Goal: Task Accomplishment & Management: Use online tool/utility

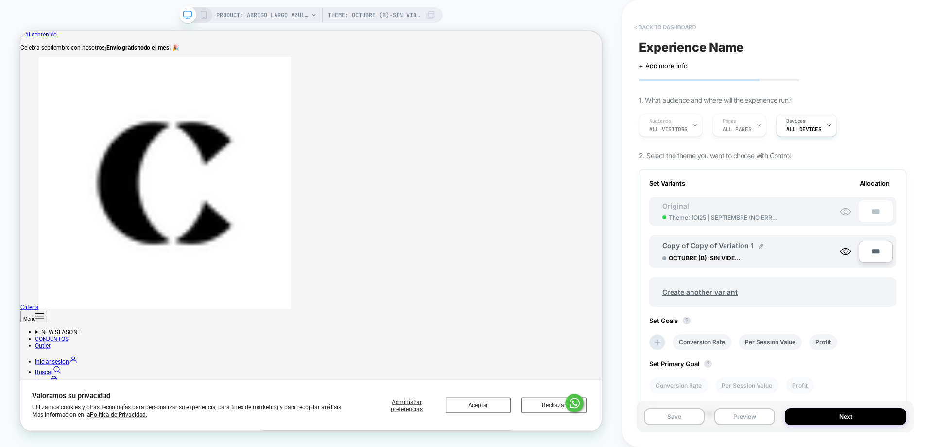
click at [677, 27] on button "< back to dashboard" at bounding box center [664, 27] width 71 height 16
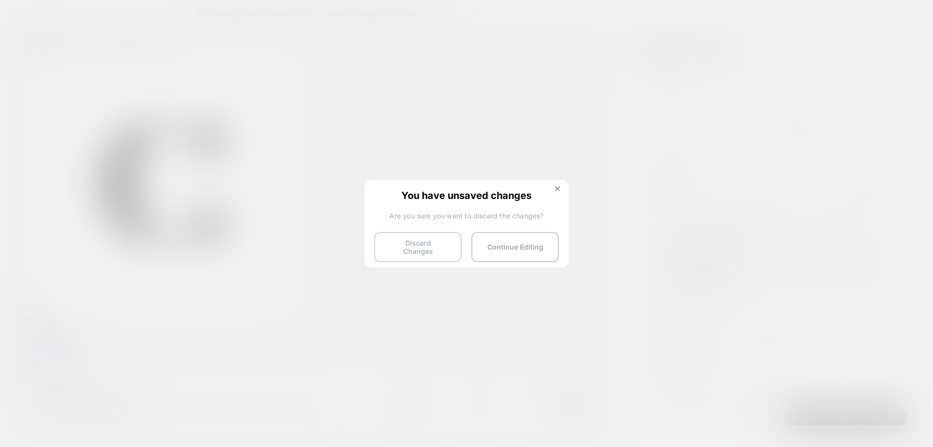
click at [425, 245] on button "Discard Changes" at bounding box center [417, 247] width 87 height 30
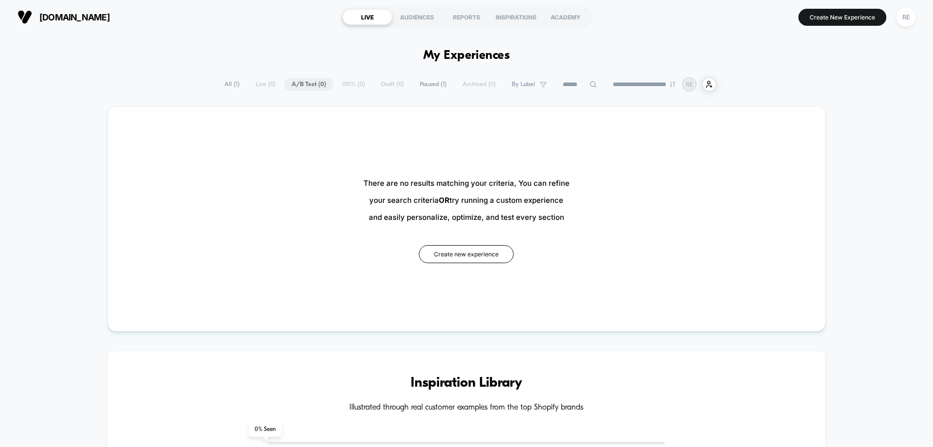
drag, startPoint x: 462, startPoint y: 260, endPoint x: 859, endPoint y: 39, distance: 454.5
drag, startPoint x: 848, startPoint y: 12, endPoint x: 847, endPoint y: 18, distance: 6.4
click at [848, 12] on button "Create New Experience" at bounding box center [843, 17] width 88 height 17
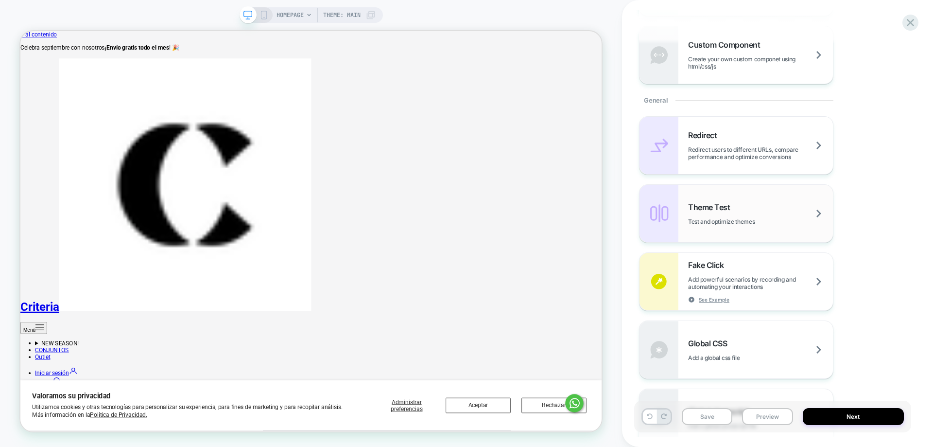
scroll to position [347, 0]
click at [767, 221] on span "Test and optimize themes" at bounding box center [733, 221] width 91 height 7
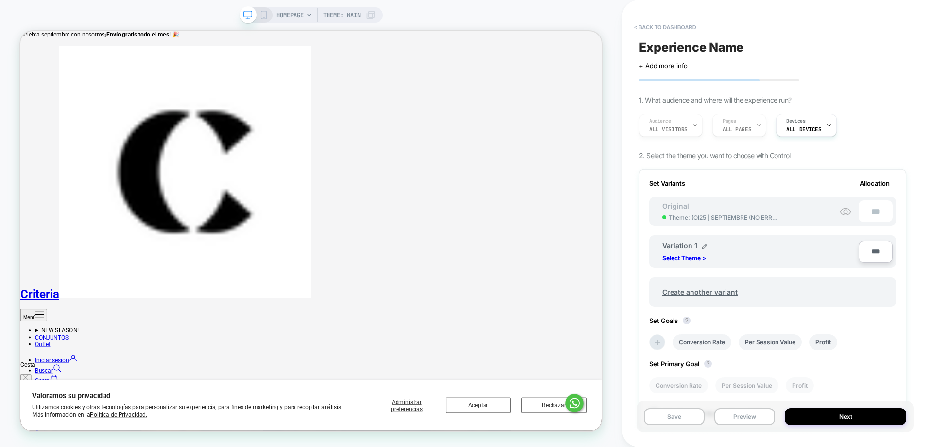
scroll to position [145, 0]
click at [679, 260] on p "Select Theme >" at bounding box center [684, 257] width 44 height 7
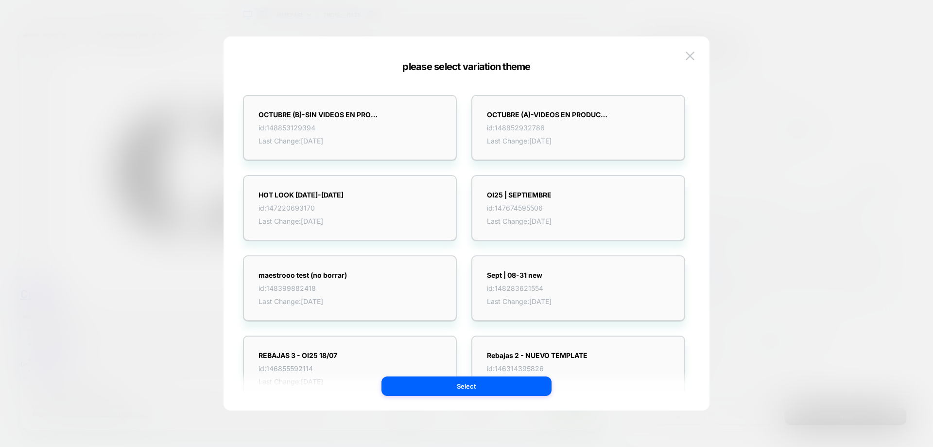
click at [594, 93] on div "OCTUBRE (A)-VIDEOS EN PRODUCTO id: 148852932786 Last Change: 25/9/2025" at bounding box center [579, 127] width 224 height 75
drag, startPoint x: 605, startPoint y: 138, endPoint x: 567, endPoint y: 319, distance: 184.8
click at [605, 139] on span "Last Change: 25/9/2025" at bounding box center [548, 141] width 122 height 8
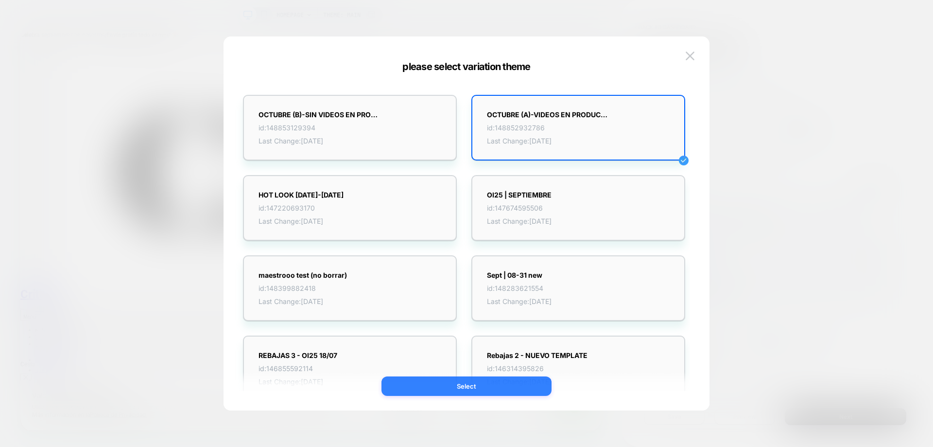
click at [511, 383] on button "Select" at bounding box center [467, 385] width 170 height 19
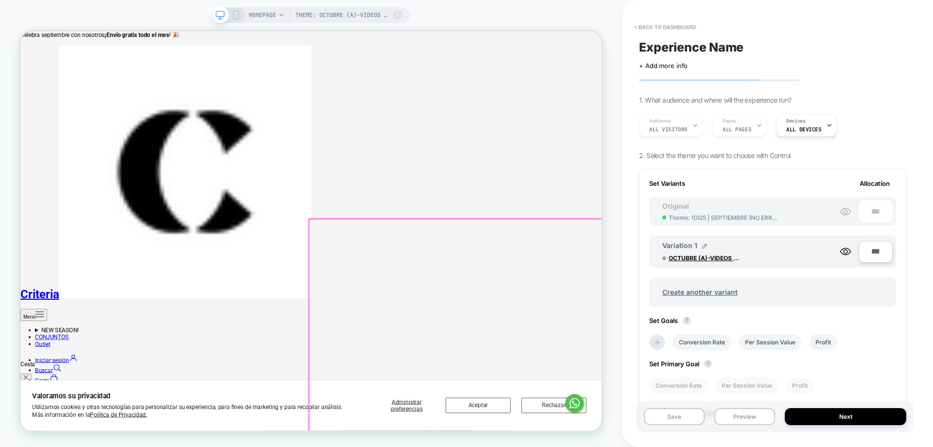
drag, startPoint x: 544, startPoint y: 387, endPoint x: 523, endPoint y: 399, distance: 24.1
click at [268, 12] on span "HOMEPAGE" at bounding box center [262, 15] width 27 height 16
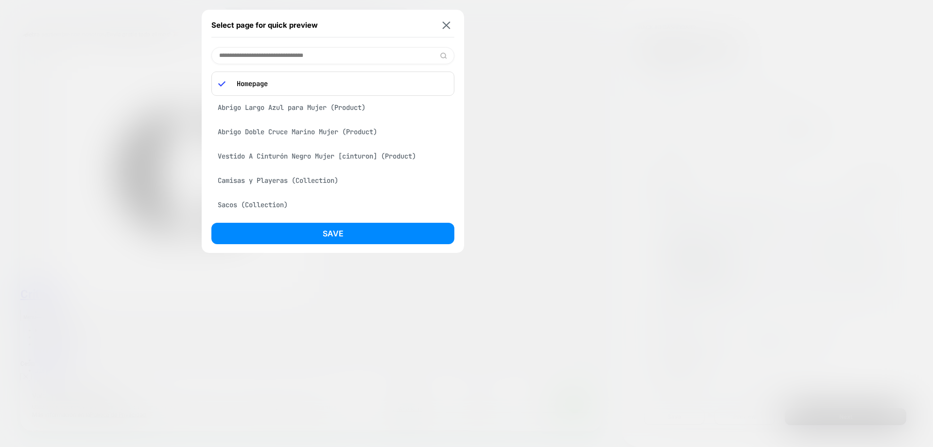
click at [299, 112] on div "Abrigo Largo Azul para Mujer (Product)" at bounding box center [332, 107] width 243 height 18
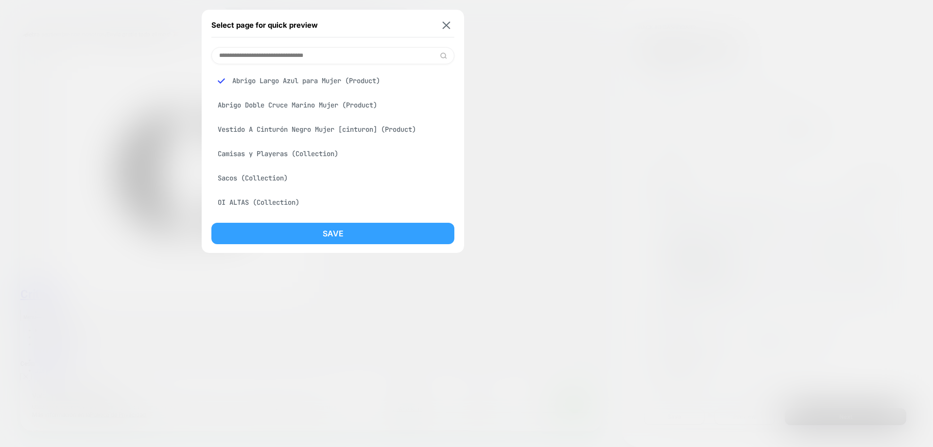
click at [354, 232] on button "Save" at bounding box center [332, 233] width 243 height 21
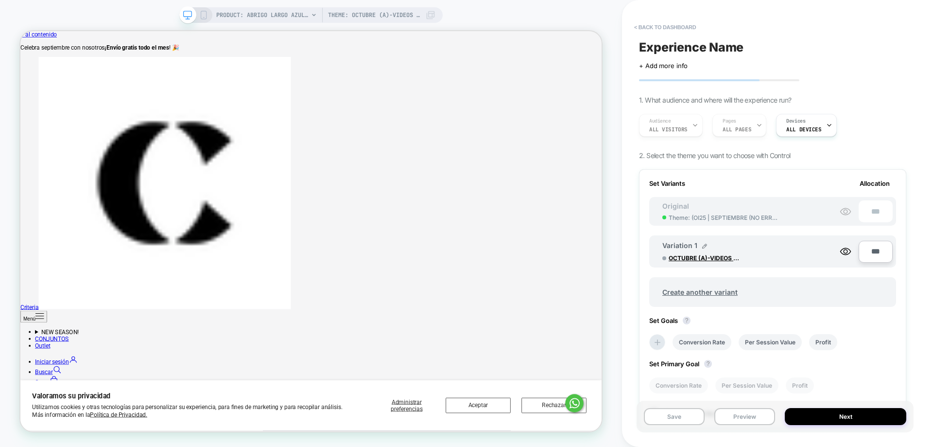
scroll to position [0, 0]
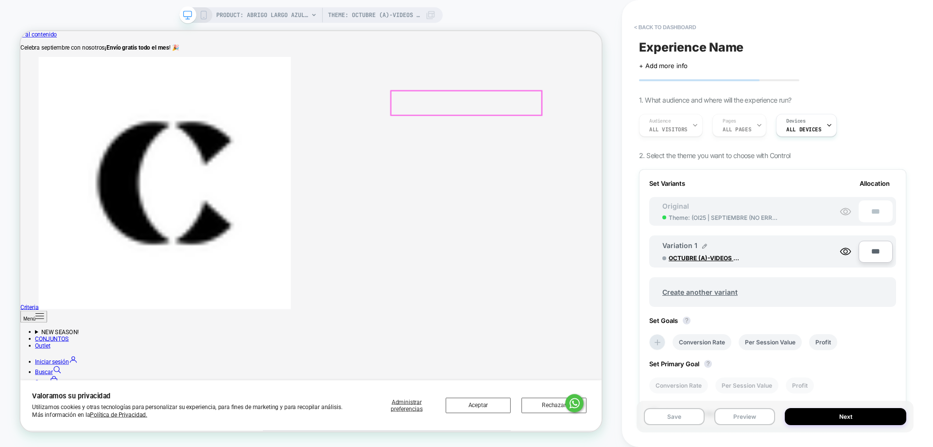
click at [358, 14] on span "Theme: OCTUBRE (A)-VIDEOS EN PRODUCTO" at bounding box center [374, 15] width 92 height 16
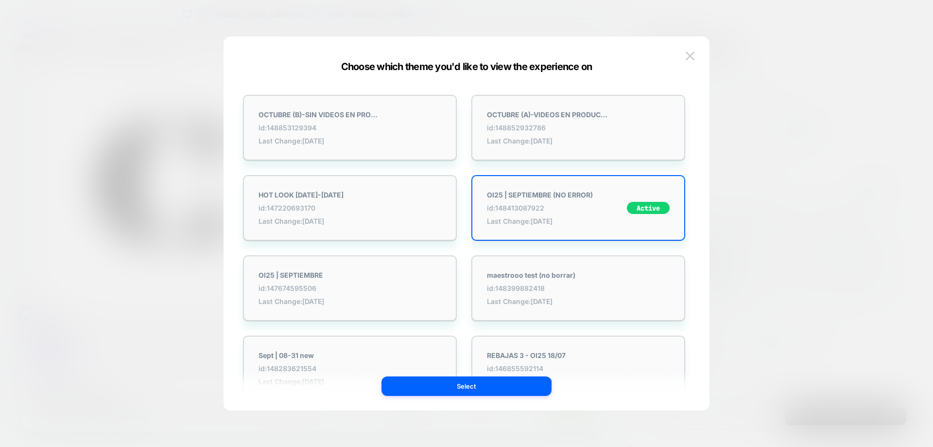
click at [699, 59] on div "Choose which theme you'd like to view the experience on OCTUBRE (B)-SIN VIDEOS …" at bounding box center [467, 228] width 486 height 364
click at [688, 57] on img at bounding box center [690, 56] width 9 height 8
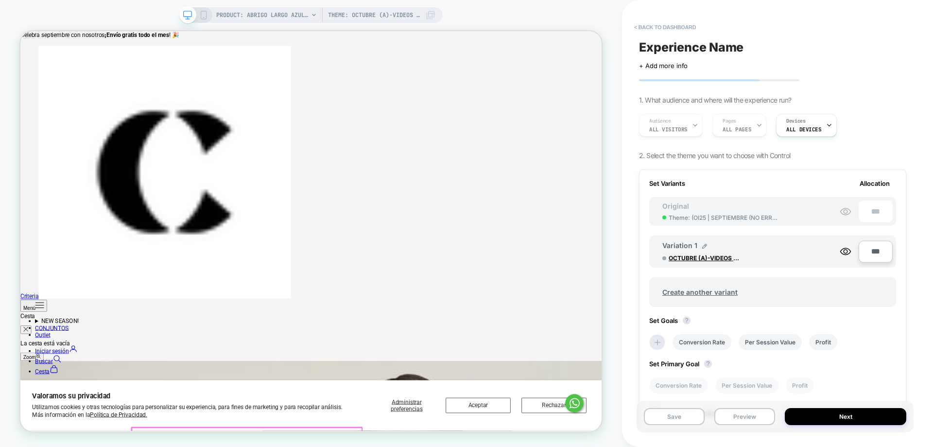
scroll to position [193, 0]
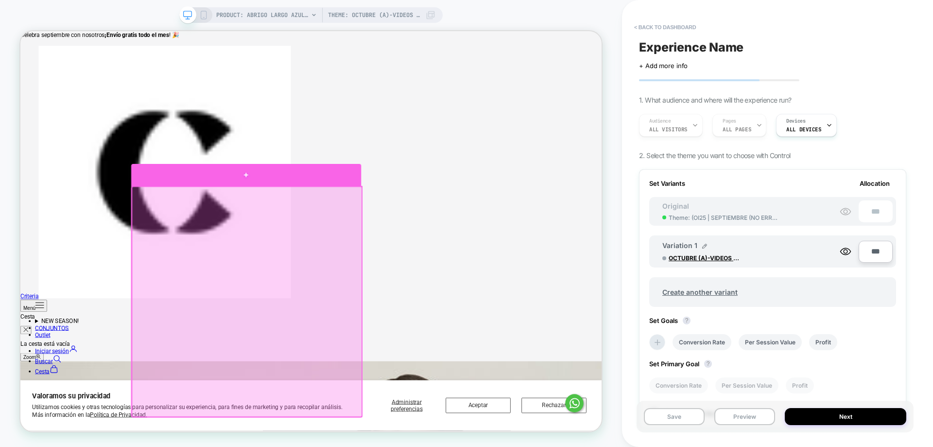
click at [323, 226] on div at bounding box center [321, 223] width 307 height 29
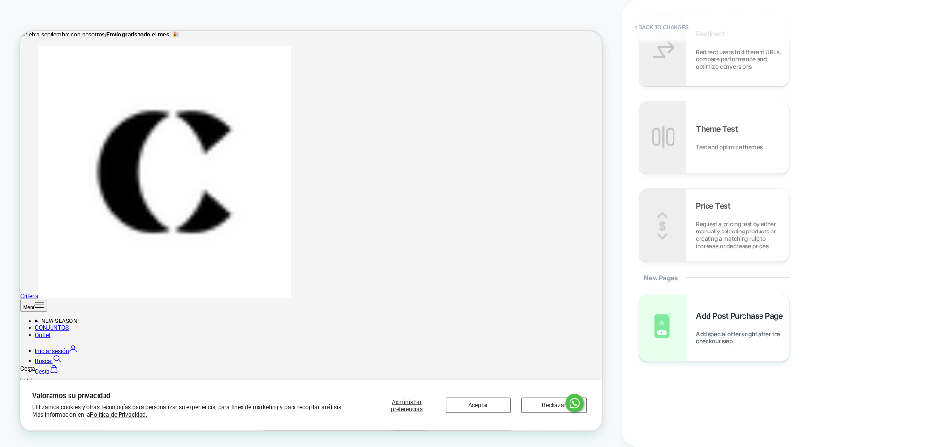
scroll to position [768, 0]
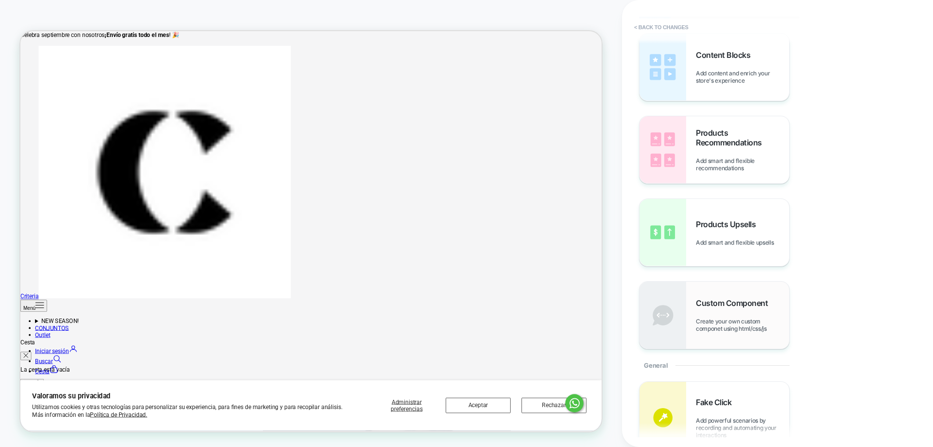
scroll to position [0, 0]
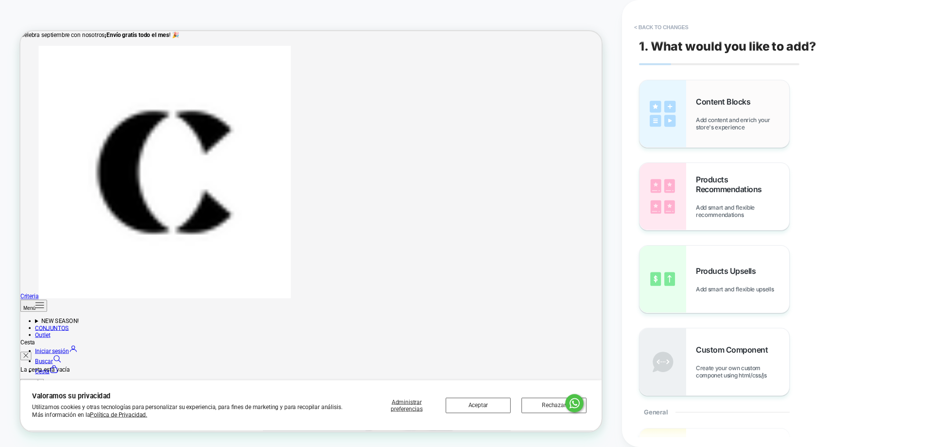
click at [707, 129] on span "Add content and enrich your store's experience" at bounding box center [742, 123] width 93 height 15
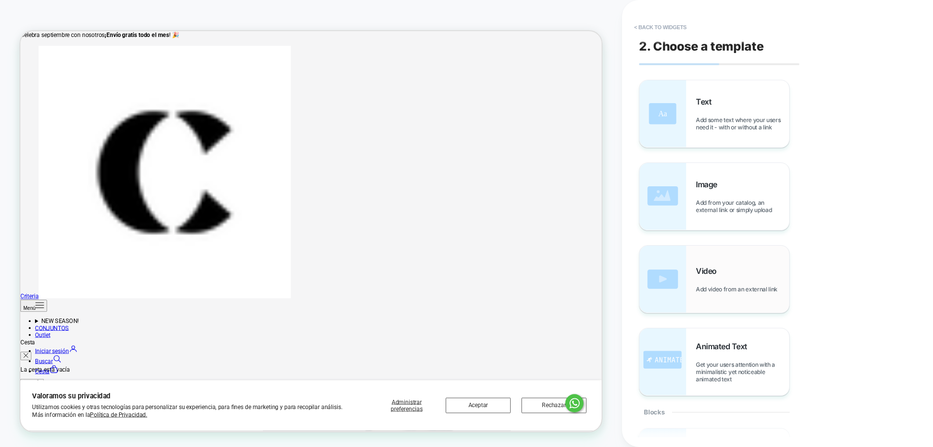
scroll to position [174, 0]
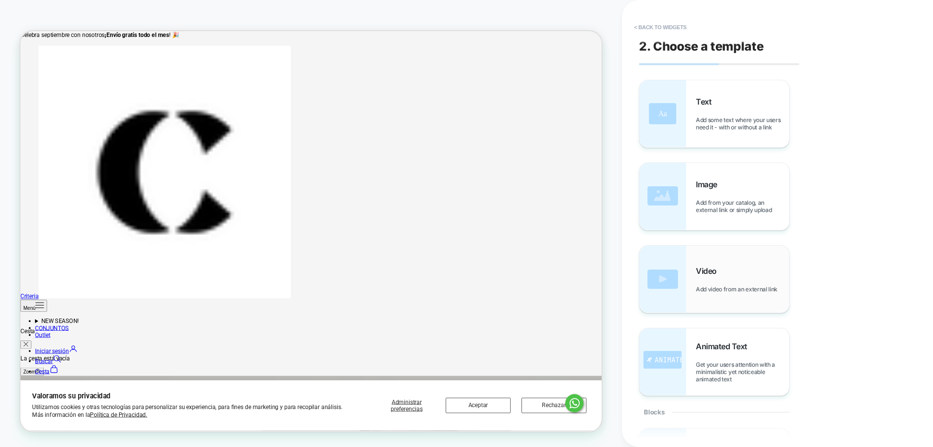
click at [735, 273] on div "Video Add video from an external link" at bounding box center [742, 279] width 93 height 27
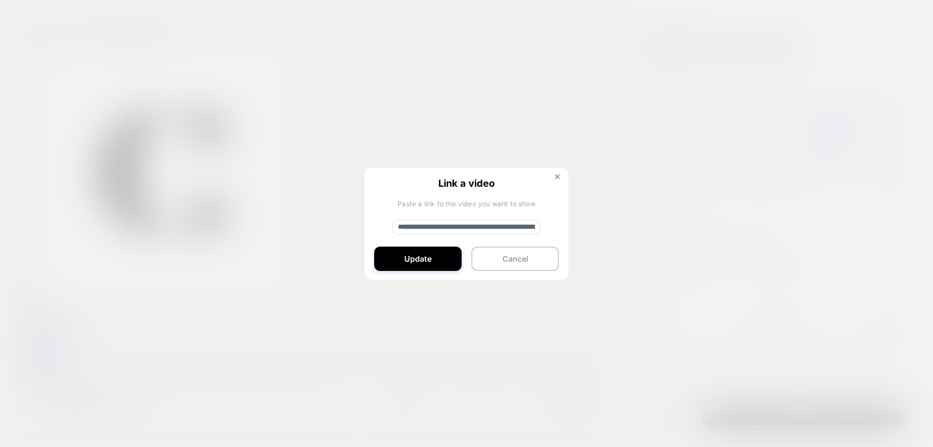
click at [481, 232] on input "**********" at bounding box center [467, 227] width 148 height 15
paste input
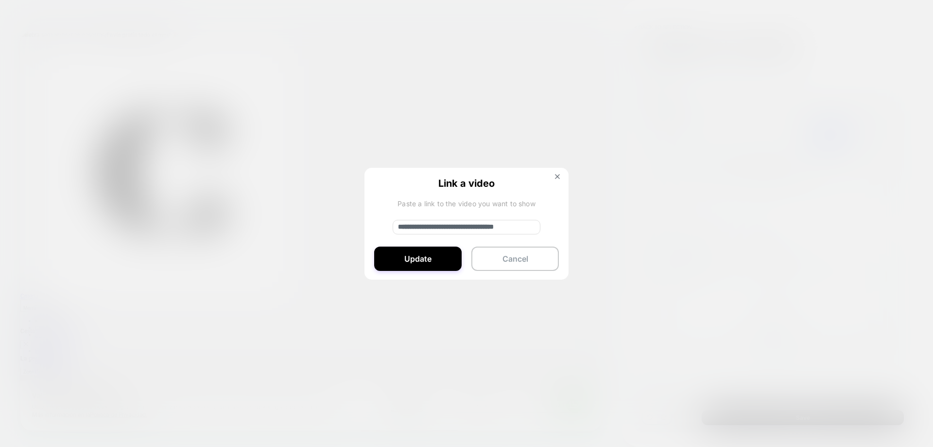
scroll to position [0, 22]
type input "**********"
click at [452, 263] on button "Update" at bounding box center [417, 258] width 87 height 24
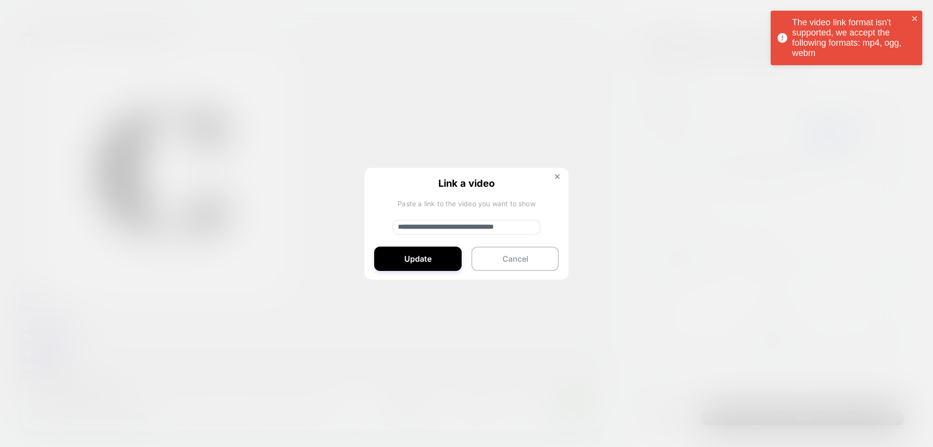
click at [493, 229] on input "**********" at bounding box center [467, 227] width 148 height 15
click at [492, 228] on input "**********" at bounding box center [467, 227] width 148 height 15
click at [492, 227] on input "**********" at bounding box center [467, 227] width 148 height 15
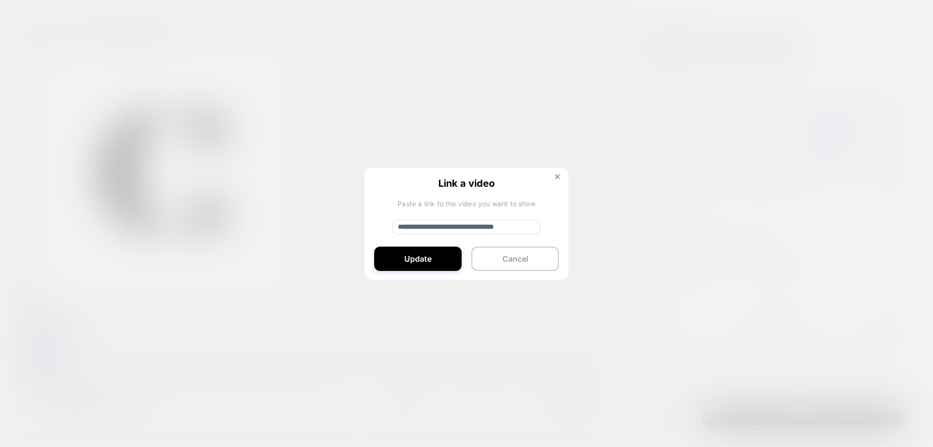
paste input "*"
type input "**********"
click at [428, 261] on button "Update" at bounding box center [417, 258] width 87 height 24
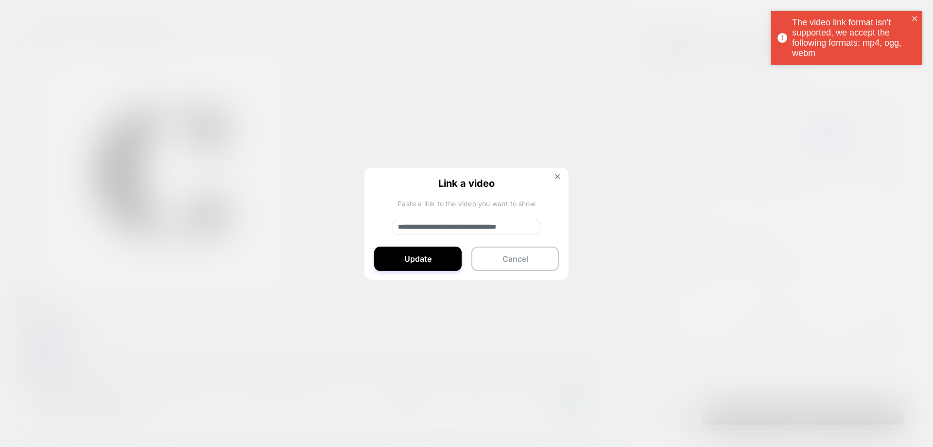
click at [505, 227] on input "**********" at bounding box center [467, 227] width 148 height 15
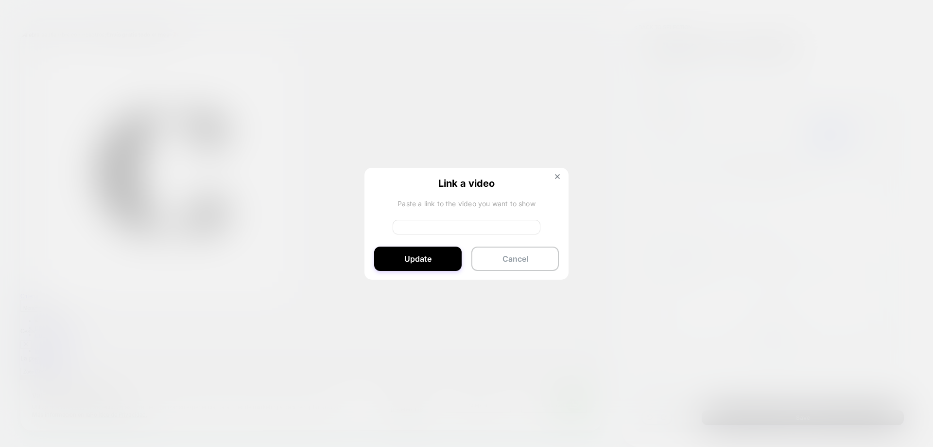
paste input "**********"
click at [443, 256] on button "Update" at bounding box center [417, 258] width 87 height 24
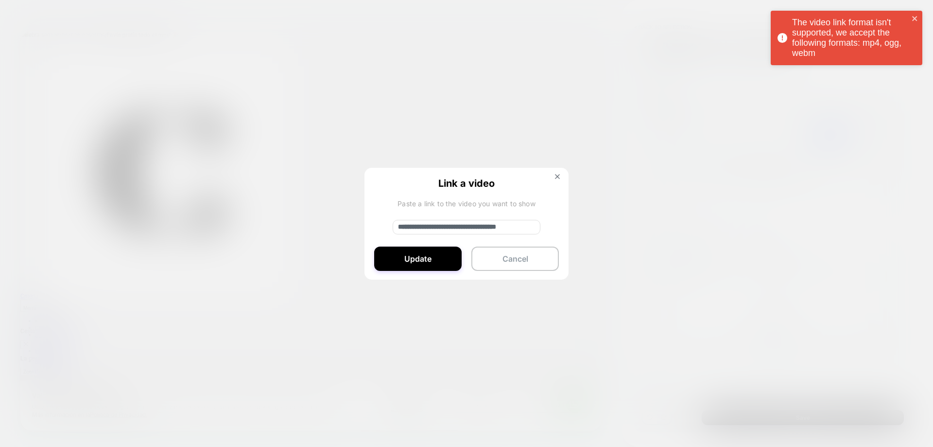
click at [515, 231] on input "**********" at bounding box center [467, 227] width 148 height 15
paste input
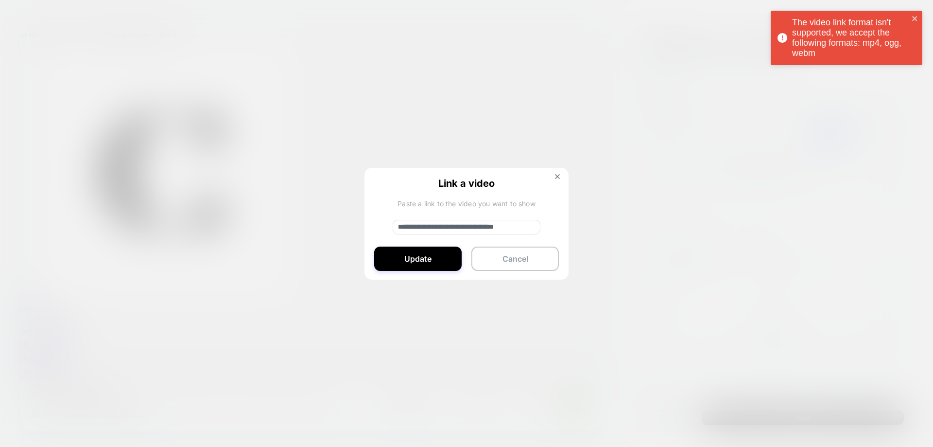
scroll to position [0, 22]
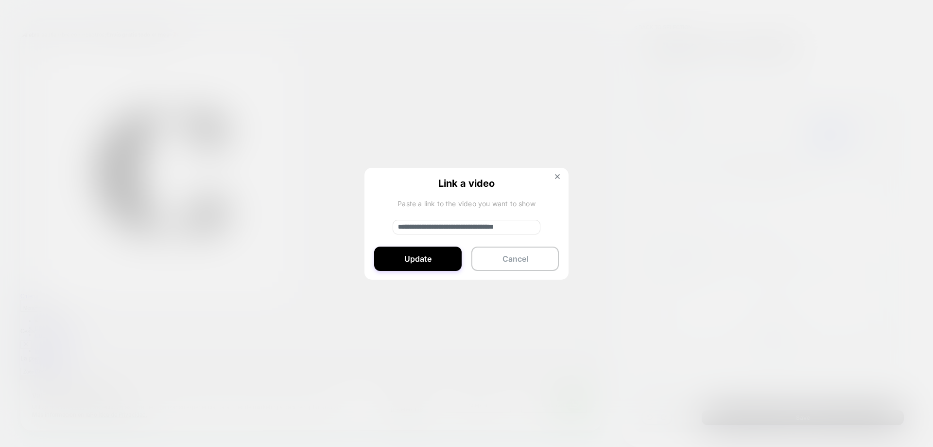
type input "**********"
drag, startPoint x: 419, startPoint y: 267, endPoint x: 426, endPoint y: 269, distance: 6.8
click at [426, 269] on button "Update" at bounding box center [417, 258] width 87 height 24
click at [552, 183] on span "Link a video" at bounding box center [466, 182] width 185 height 10
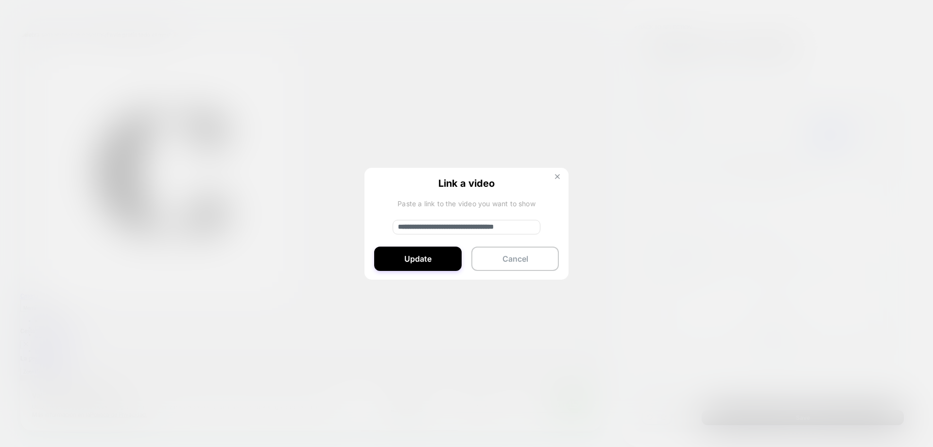
drag, startPoint x: 559, startPoint y: 176, endPoint x: 689, endPoint y: 255, distance: 151.8
click at [559, 176] on img at bounding box center [557, 176] width 5 height 5
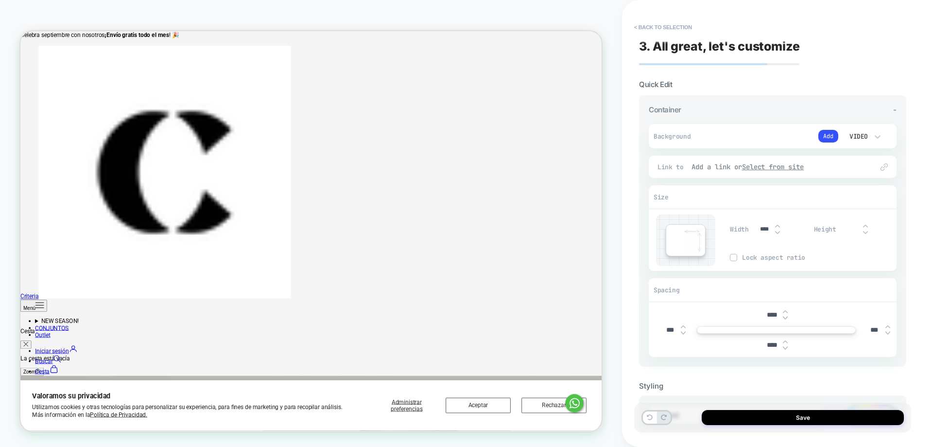
click at [765, 167] on u "Select from site" at bounding box center [773, 166] width 62 height 9
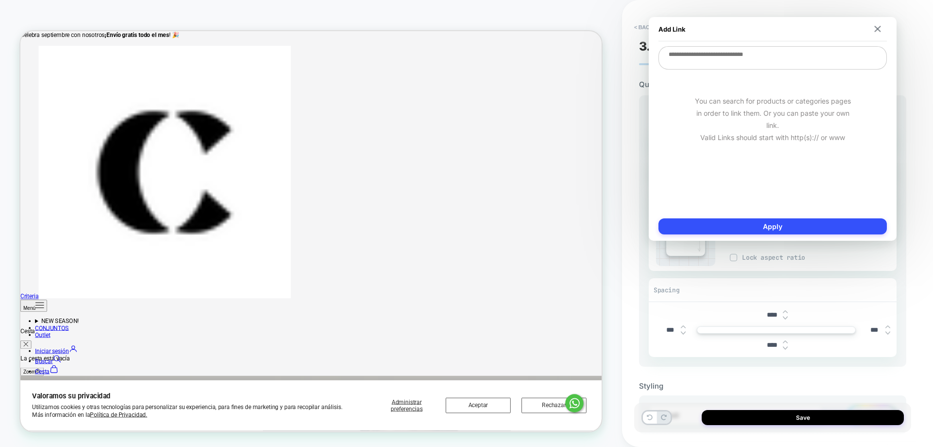
click at [795, 58] on textarea at bounding box center [773, 57] width 228 height 23
paste textarea "**********"
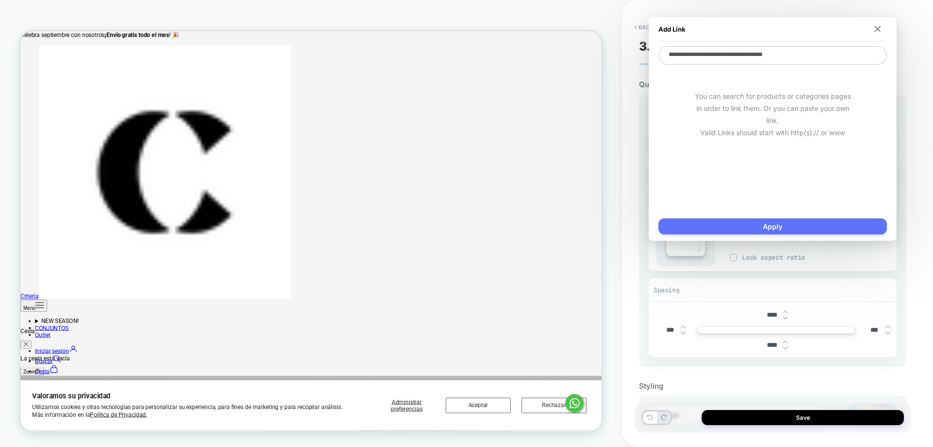
type textarea "**********"
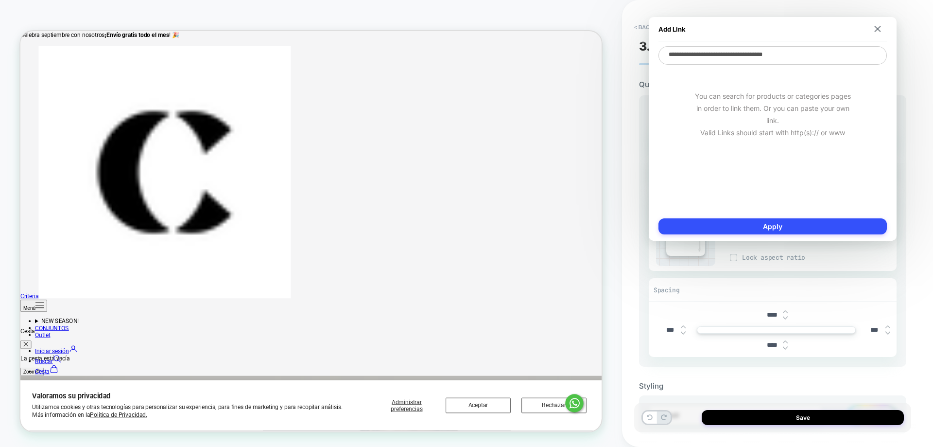
click at [692, 228] on button "Apply" at bounding box center [773, 226] width 228 height 16
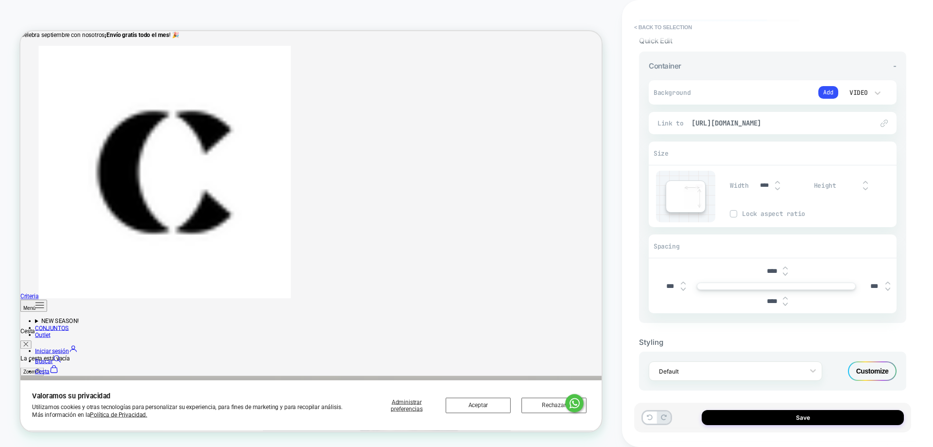
scroll to position [51, 0]
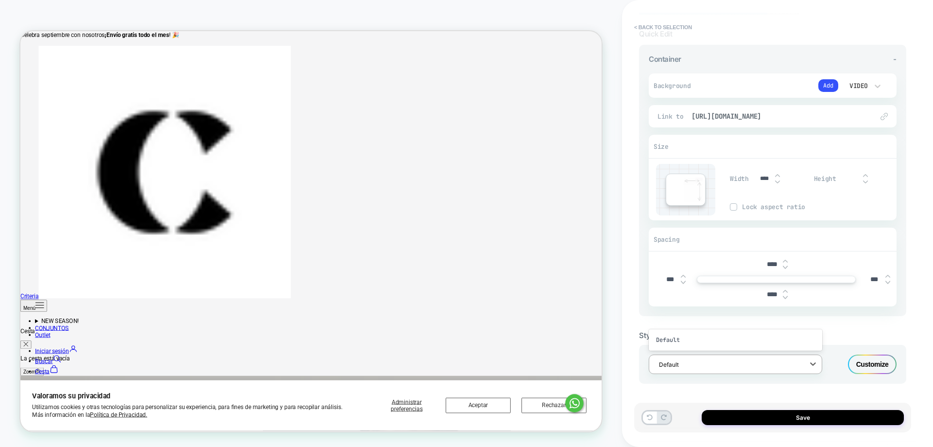
click at [793, 366] on div at bounding box center [729, 364] width 140 height 9
click at [835, 419] on button "Save" at bounding box center [803, 417] width 202 height 15
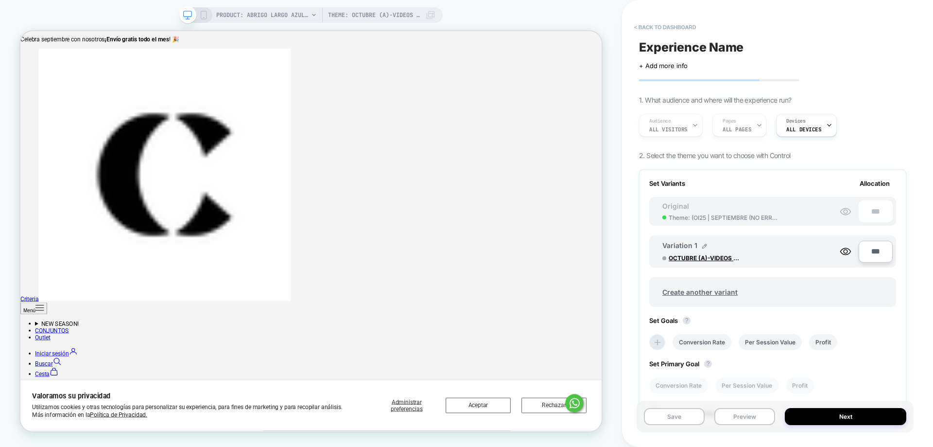
scroll to position [0, 0]
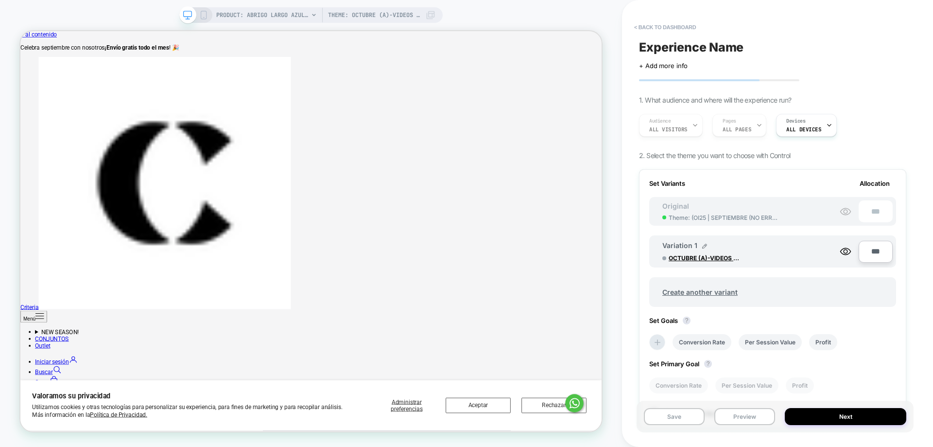
click at [690, 261] on span "OCTUBRE (A)-VIDEOS EN PRODUCTO" at bounding box center [705, 257] width 73 height 7
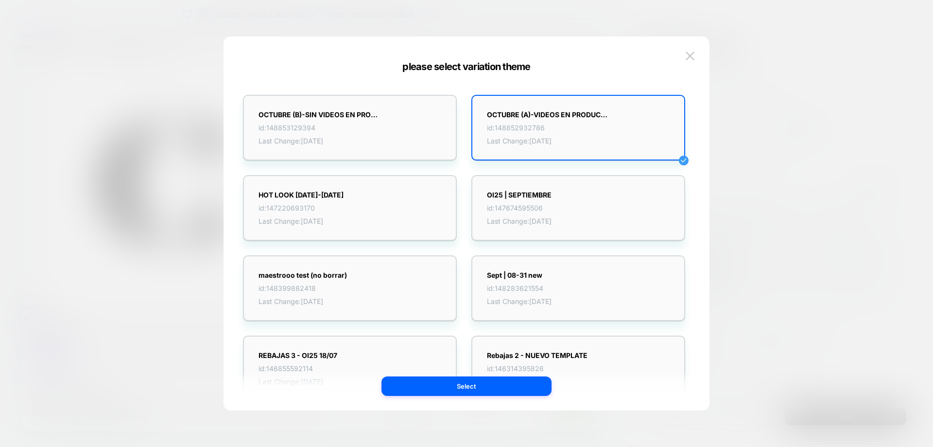
click at [691, 55] on button at bounding box center [690, 56] width 15 height 15
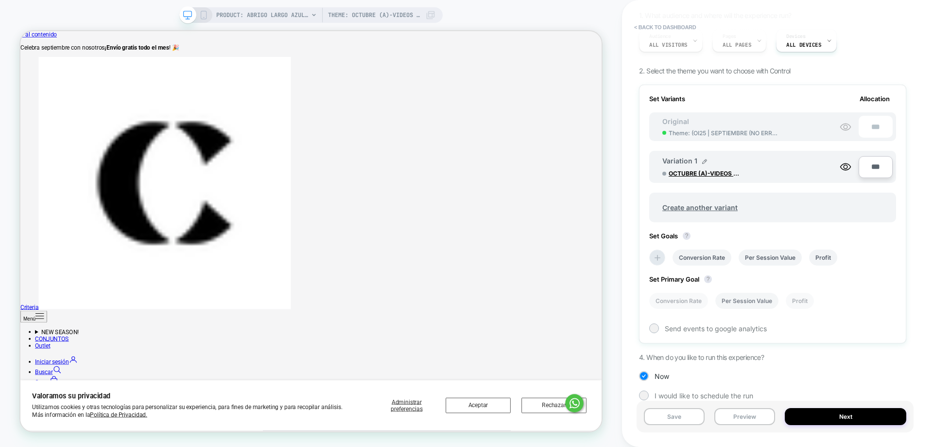
scroll to position [96, 0]
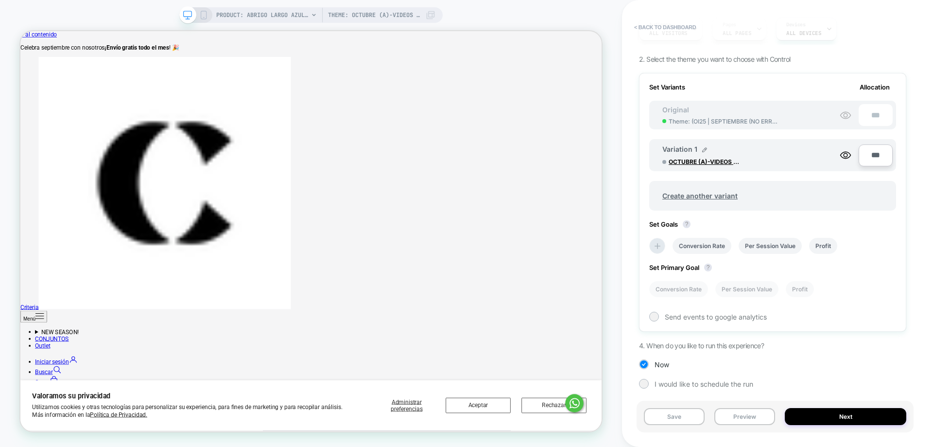
click at [647, 27] on button "< back to dashboard" at bounding box center [664, 27] width 71 height 16
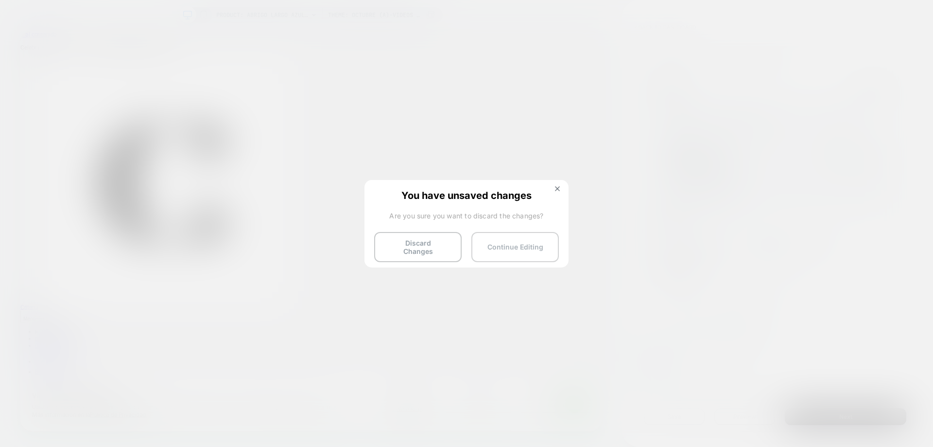
click at [490, 235] on button "Continue Editing" at bounding box center [514, 247] width 87 height 30
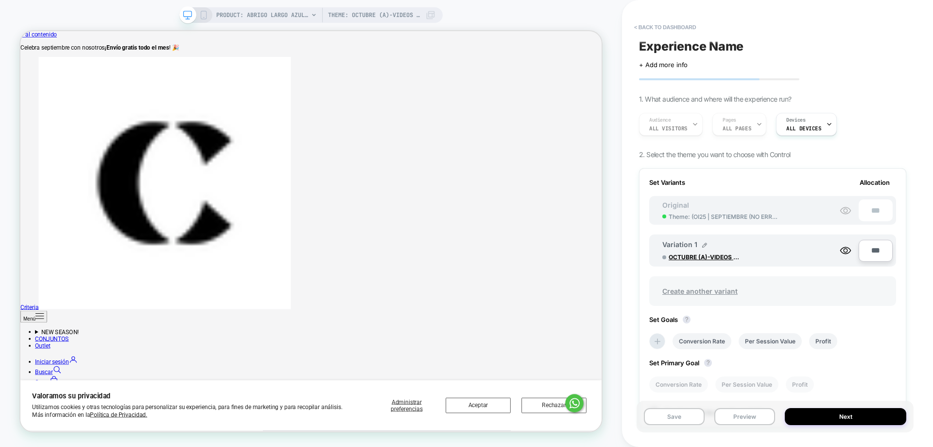
scroll to position [0, 0]
click at [749, 128] on div "Audience All Visitors Pages ALL PAGES Devices ALL DEVICES" at bounding box center [767, 125] width 267 height 33
click at [737, 104] on div "Experience Name Click to edit experience details + Add more info 1. What audien…" at bounding box center [772, 223] width 277 height 427
click at [798, 119] on span "Devices" at bounding box center [795, 121] width 19 height 7
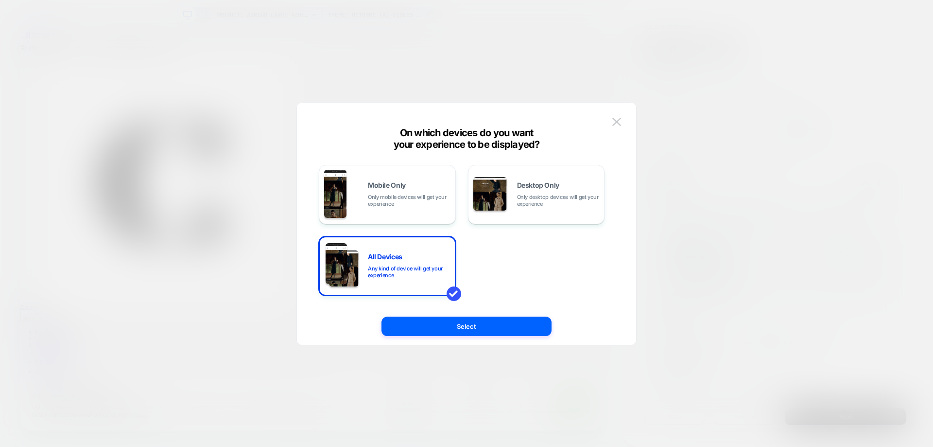
drag, startPoint x: 792, startPoint y: 105, endPoint x: 780, endPoint y: 101, distance: 12.9
click at [792, 105] on div at bounding box center [466, 223] width 933 height 447
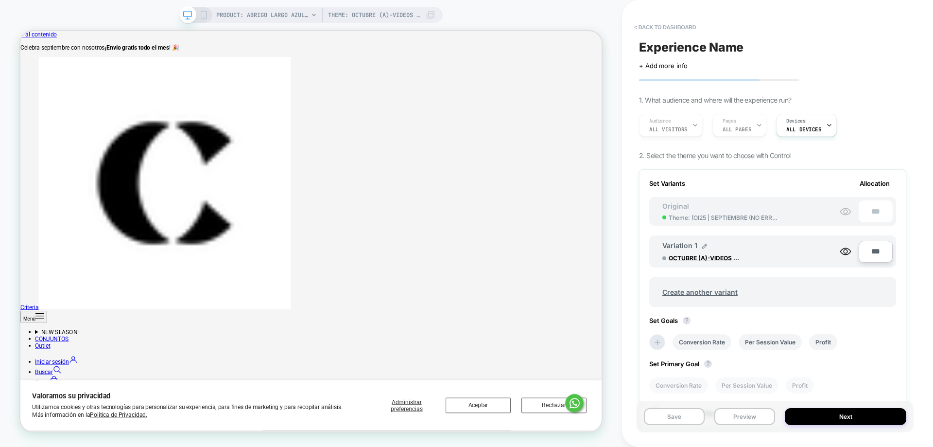
click at [666, 131] on div "Audience All Visitors Pages ALL PAGES Devices ALL DEVICES" at bounding box center [767, 125] width 267 height 33
click at [740, 121] on div "Audience All Visitors Pages ALL PAGES Devices ALL DEVICES" at bounding box center [767, 125] width 267 height 33
drag, startPoint x: 654, startPoint y: 120, endPoint x: 720, endPoint y: 121, distance: 65.6
click at [661, 119] on div "Audience All Visitors Pages ALL PAGES Devices ALL DEVICES" at bounding box center [767, 125] width 267 height 33
drag, startPoint x: 720, startPoint y: 121, endPoint x: 712, endPoint y: 125, distance: 8.9
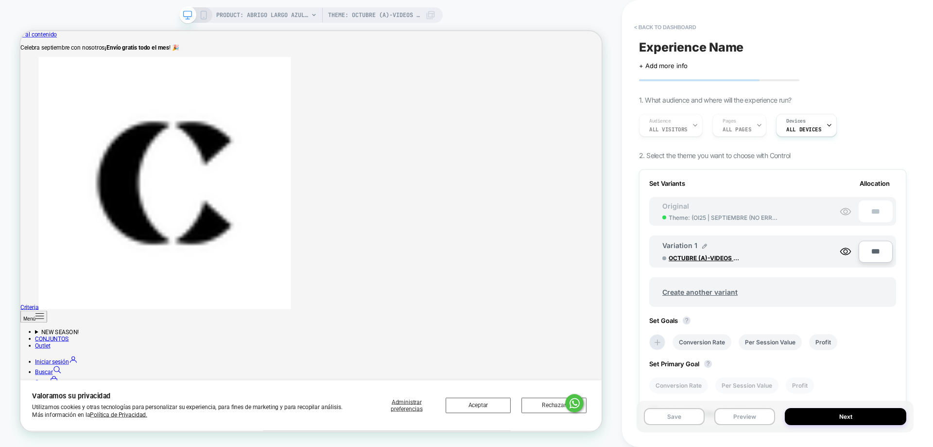
click at [722, 123] on div "Audience All Visitors Pages ALL PAGES Devices ALL DEVICES" at bounding box center [767, 125] width 267 height 33
drag, startPoint x: 659, startPoint y: 124, endPoint x: 724, endPoint y: 122, distance: 64.7
click at [664, 123] on div "Audience All Visitors Pages ALL PAGES Devices ALL DEVICES" at bounding box center [767, 125] width 267 height 33
drag, startPoint x: 724, startPoint y: 122, endPoint x: 665, endPoint y: 120, distance: 58.8
click at [724, 122] on div "Audience All Visitors Pages ALL PAGES Devices ALL DEVICES" at bounding box center [767, 125] width 267 height 33
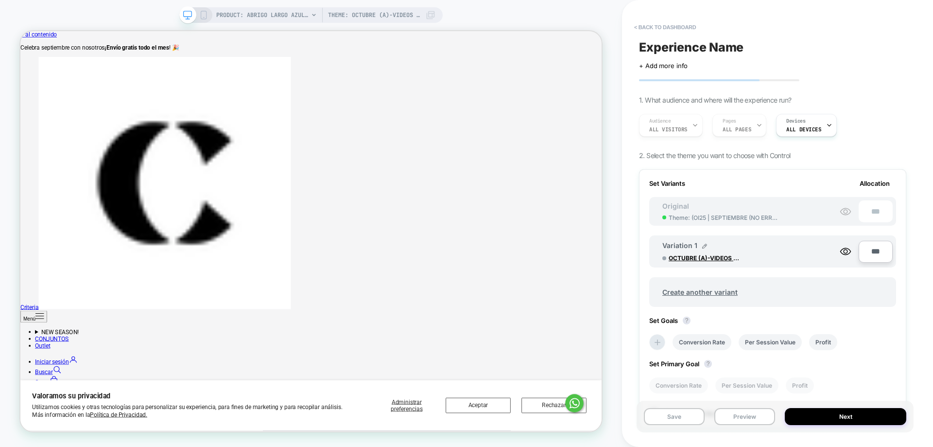
drag, startPoint x: 659, startPoint y: 121, endPoint x: 642, endPoint y: 117, distance: 17.5
click at [648, 119] on div "Audience All Visitors Pages ALL PAGES Devices ALL DEVICES" at bounding box center [767, 125] width 267 height 33
click at [244, 23] on div "PRODUCT: Abrigo Largo Azul para Mujer Theme: OCTUBRE (A)-VIDEOS EN PRODUCTO PRO…" at bounding box center [311, 223] width 622 height 427
click at [246, 21] on span "PRODUCT: Abrigo Largo Azul para Mujer" at bounding box center [262, 15] width 92 height 16
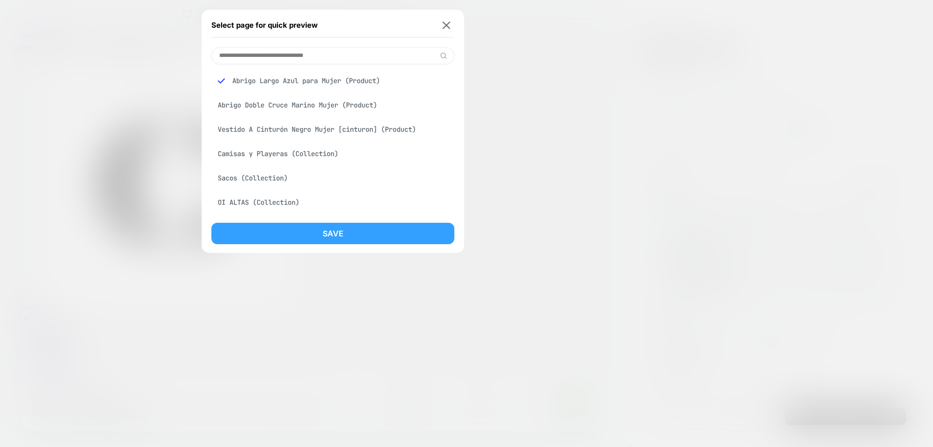
click at [351, 237] on button "Save" at bounding box center [332, 233] width 243 height 21
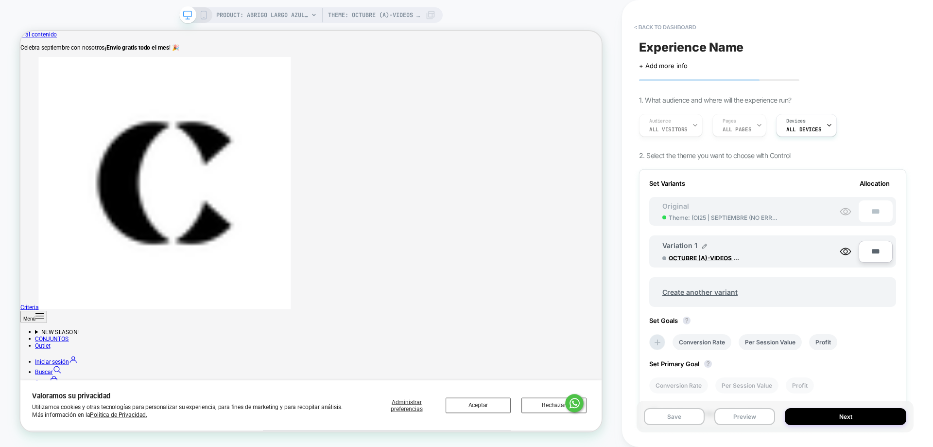
drag, startPoint x: 372, startPoint y: 5, endPoint x: 370, endPoint y: 17, distance: 11.8
click at [372, 6] on div "PRODUCT: Abrigo Largo Azul para Mujer Theme: OCTUBRE (A)-VIDEOS EN PRODUCTO PRO…" at bounding box center [311, 223] width 622 height 447
click at [370, 19] on span "Theme: OCTUBRE (A)-VIDEOS EN PRODUCTO" at bounding box center [374, 15] width 92 height 16
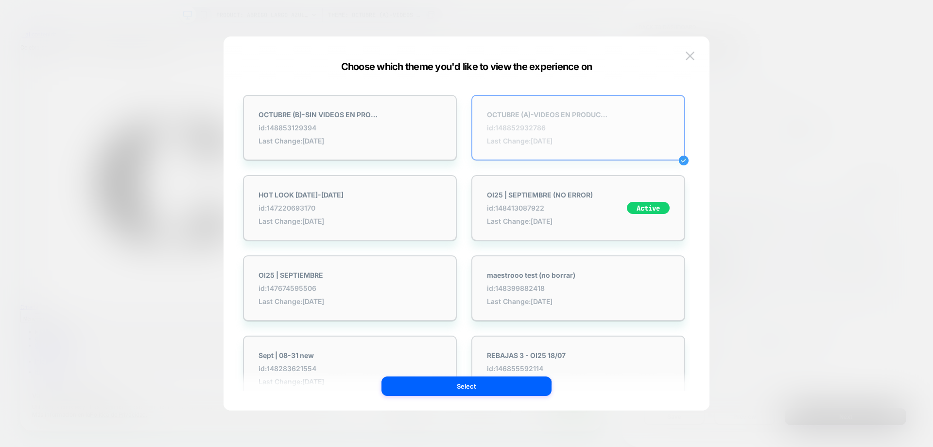
click at [566, 141] on span "Last Change: 25/9/2025" at bounding box center [548, 141] width 122 height 8
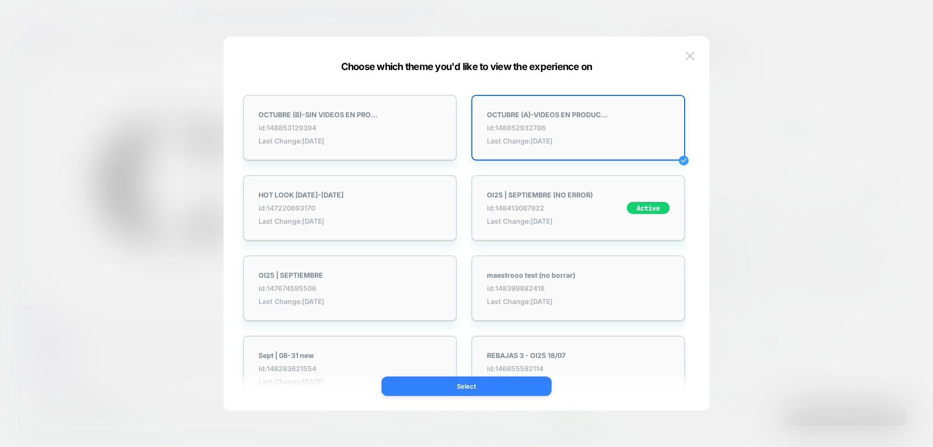
click at [492, 386] on button "Select" at bounding box center [467, 385] width 170 height 19
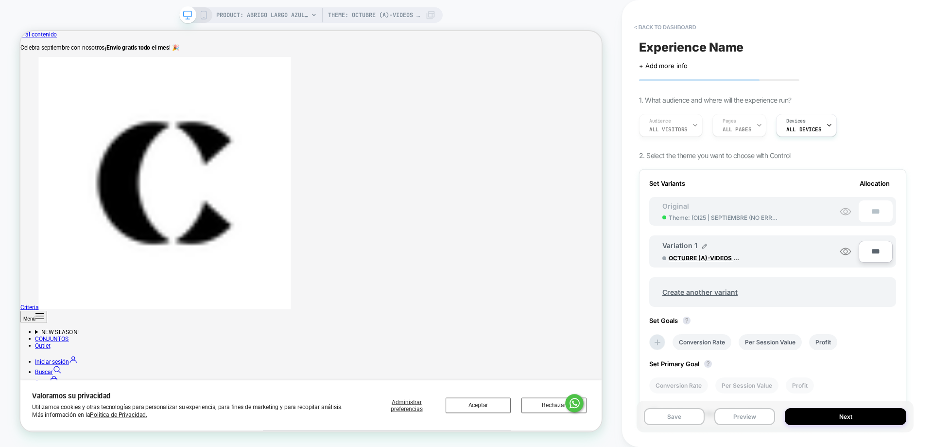
click at [847, 253] on icon at bounding box center [846, 251] width 12 height 12
click at [710, 257] on span "OCTUBRE (A)-VIDEOS EN PRODUCTO" at bounding box center [705, 257] width 73 height 7
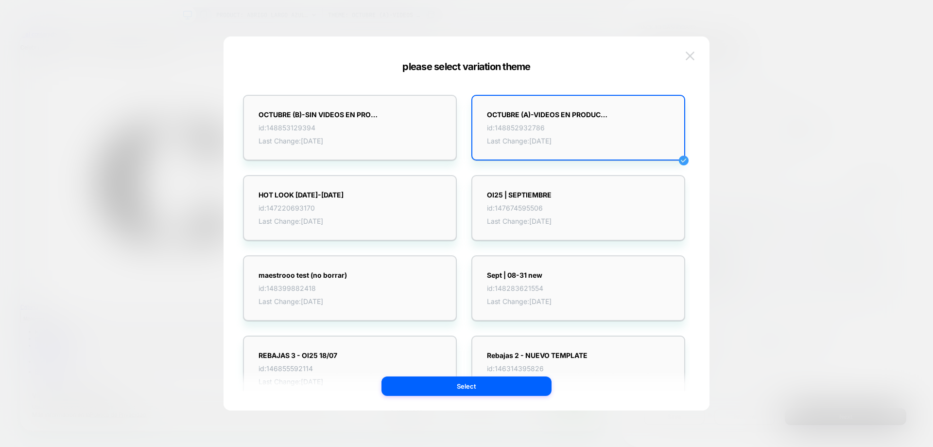
click at [692, 52] on img at bounding box center [690, 56] width 9 height 8
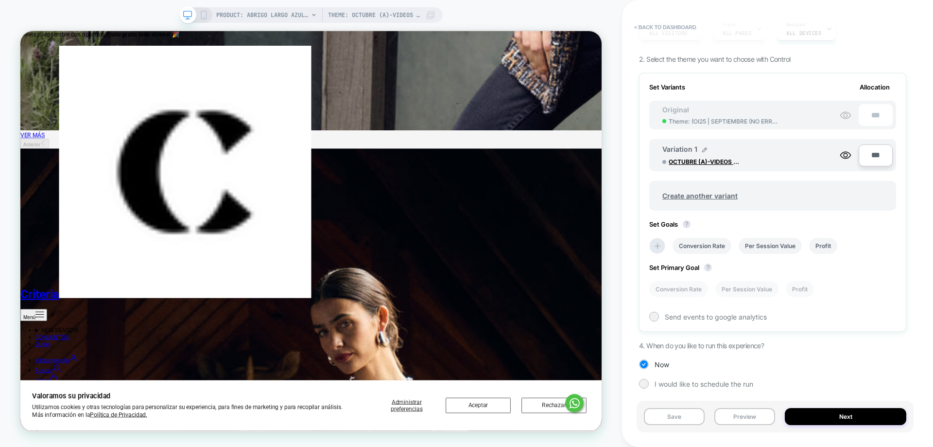
scroll to position [1540, 0]
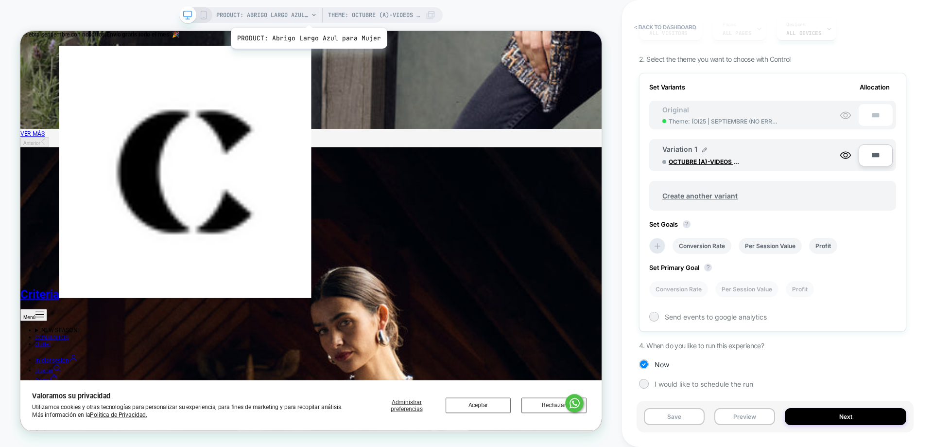
click at [307, 16] on span "PRODUCT: Abrigo Largo Azul para Mujer" at bounding box center [262, 15] width 92 height 16
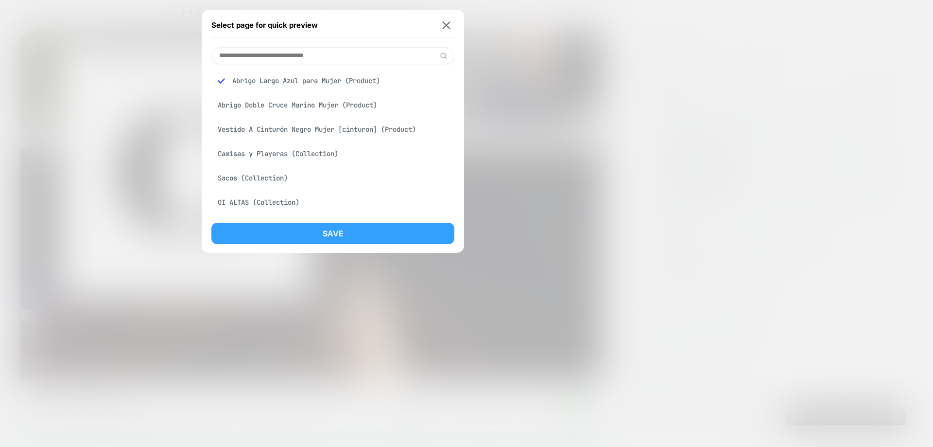
drag, startPoint x: 319, startPoint y: 234, endPoint x: 400, endPoint y: 267, distance: 86.6
click at [319, 234] on button "Save" at bounding box center [332, 233] width 243 height 21
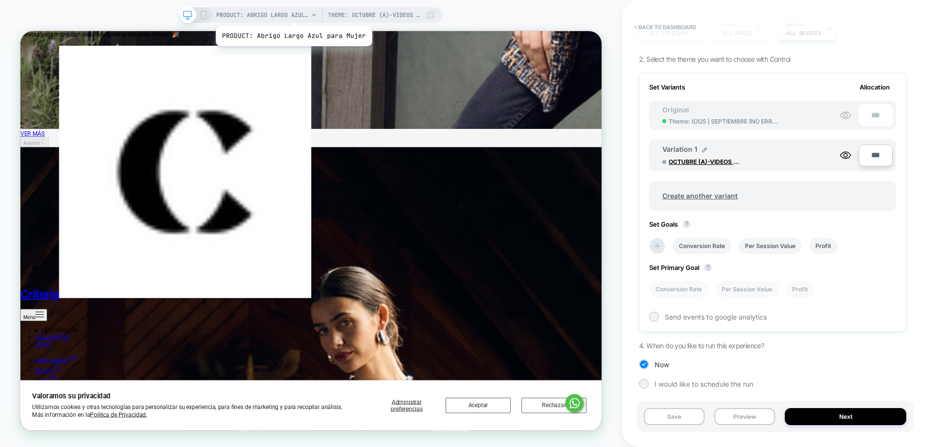
click at [292, 13] on span "PRODUCT: Abrigo Largo Azul para Mujer" at bounding box center [262, 15] width 92 height 16
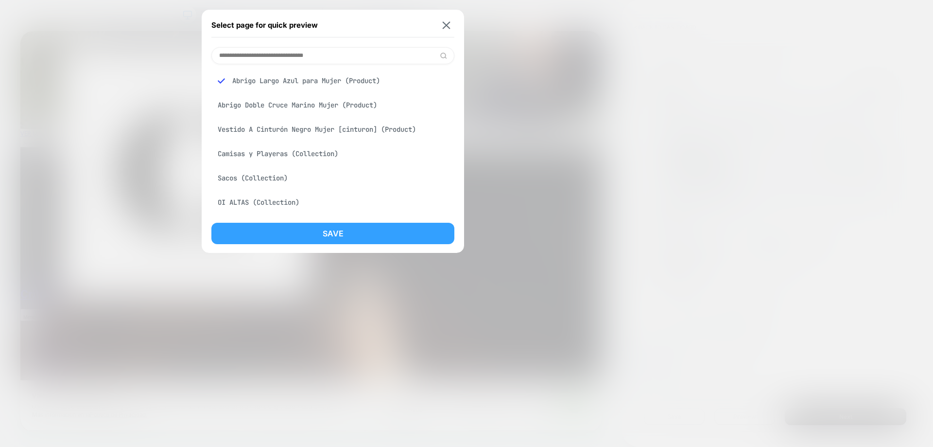
click at [318, 238] on button "Save" at bounding box center [332, 233] width 243 height 21
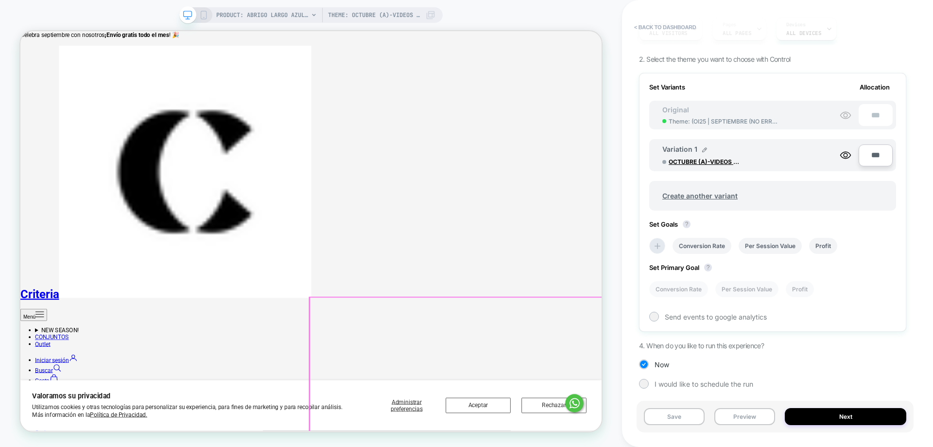
scroll to position [0, 0]
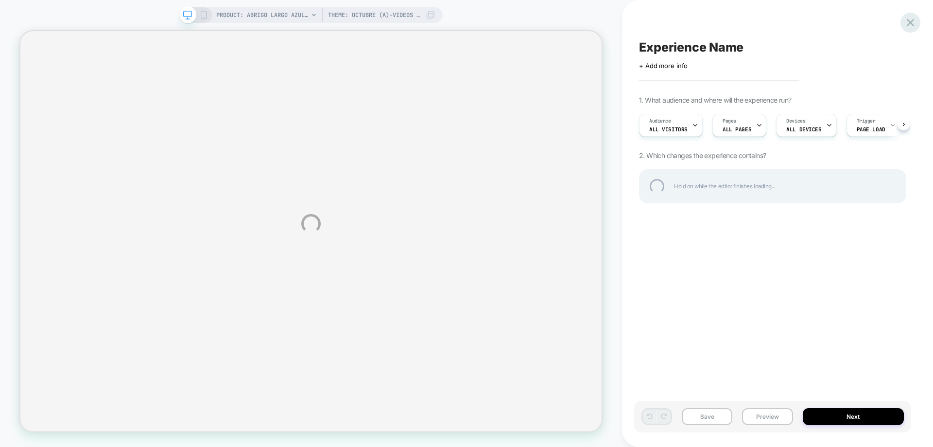
click at [907, 24] on div at bounding box center [911, 23] width 20 height 20
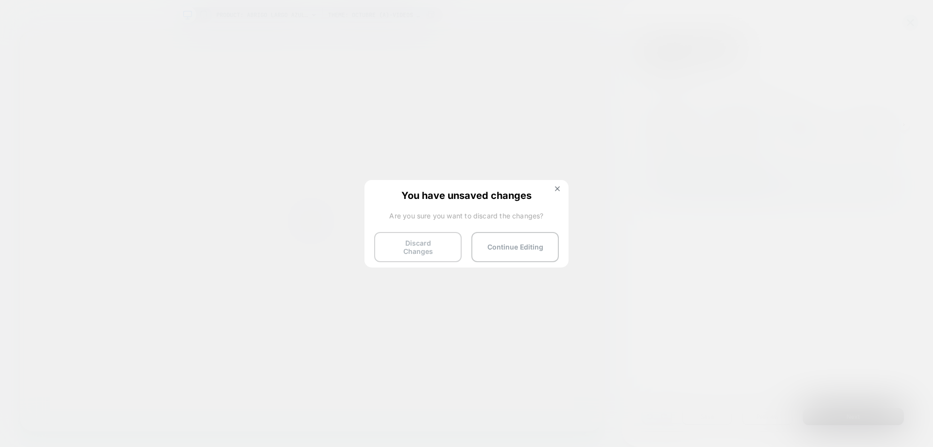
click at [412, 240] on button "Discard Changes" at bounding box center [417, 247] width 87 height 30
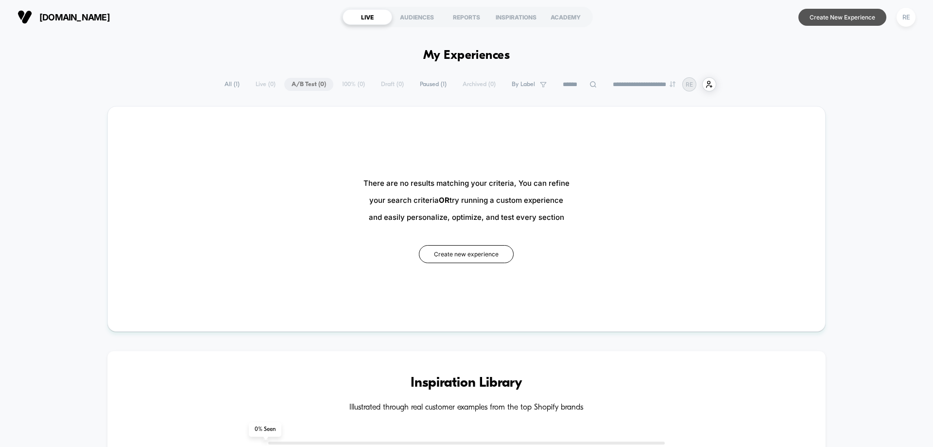
click at [863, 16] on button "Create New Experience" at bounding box center [843, 17] width 88 height 17
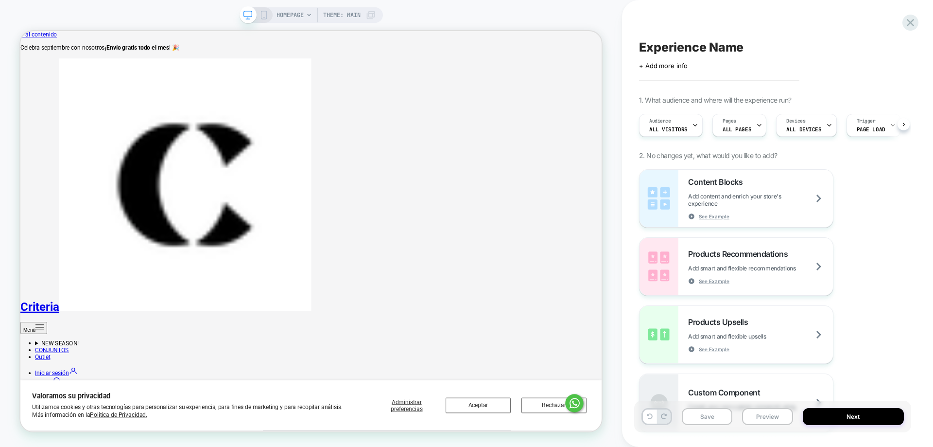
scroll to position [0, 0]
click at [285, 18] on span "HOMEPAGE" at bounding box center [290, 15] width 27 height 16
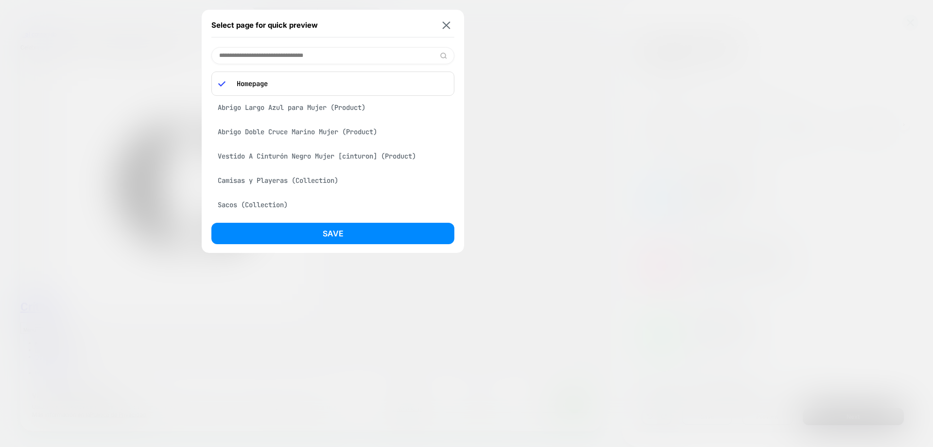
click at [292, 103] on div "Abrigo Largo Azul para Mujer (Product)" at bounding box center [332, 107] width 243 height 18
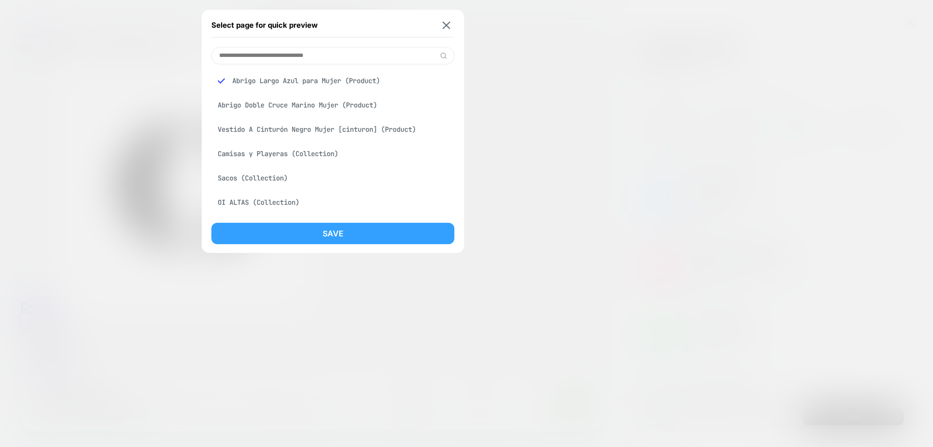
click at [361, 241] on button "Save" at bounding box center [332, 233] width 243 height 21
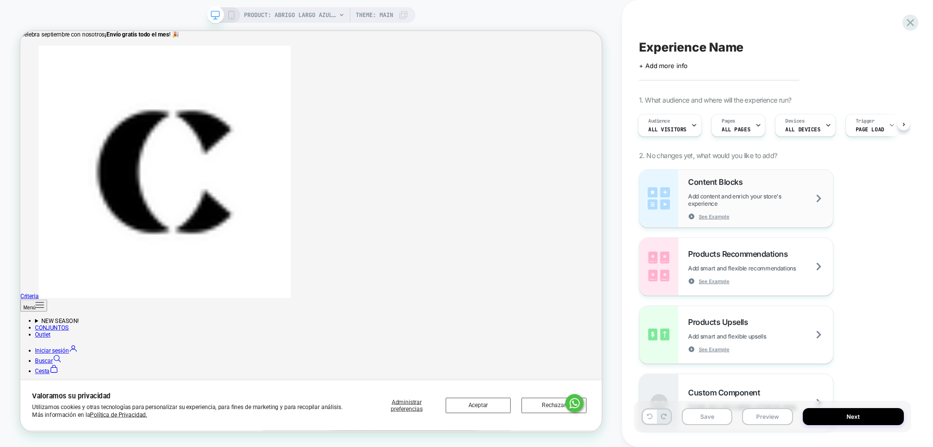
scroll to position [96, 0]
click at [820, 197] on span "Add content and enrich your store's experience" at bounding box center [760, 199] width 145 height 15
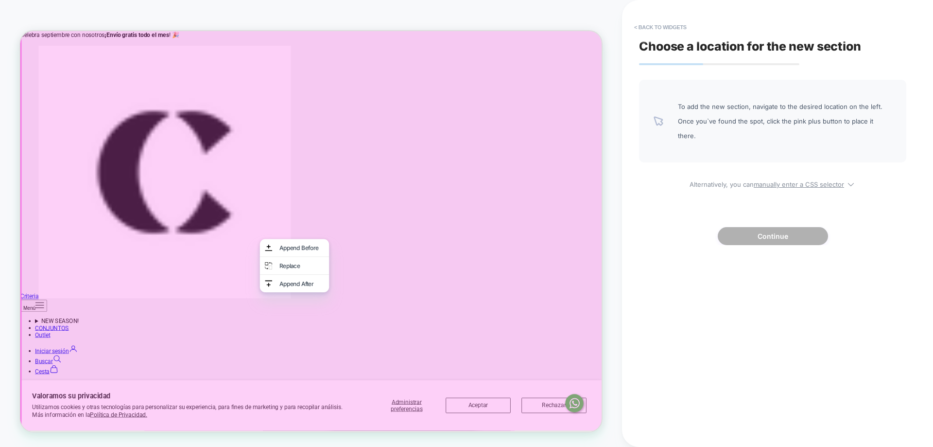
drag, startPoint x: 680, startPoint y: 243, endPoint x: 673, endPoint y: 246, distance: 8.0
click at [673, 246] on div "Choose a location for the new section To add the new section, navigate to the d…" at bounding box center [772, 223] width 277 height 427
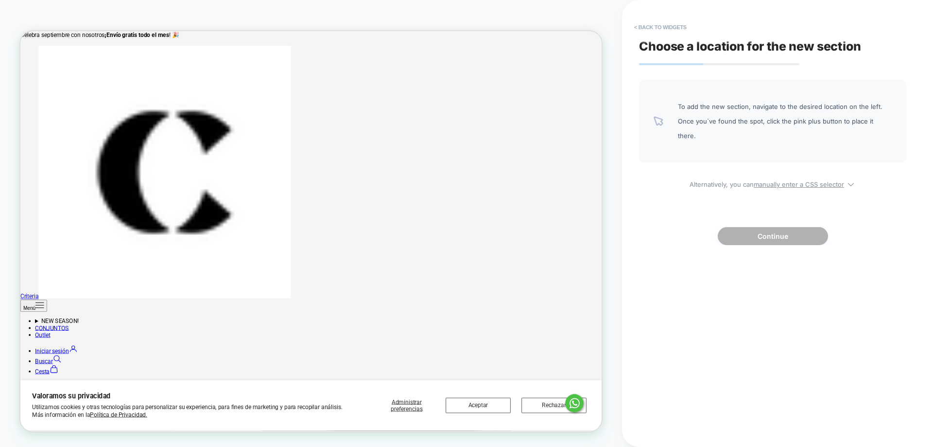
drag, startPoint x: 703, startPoint y: 129, endPoint x: 735, endPoint y: 158, distance: 43.4
click at [725, 149] on div "To add the new section, navigate to the desired location on the left. Once you`…" at bounding box center [772, 162] width 267 height 165
click at [673, 66] on div "Choose a location for the new section To add the new section, navigate to the d…" at bounding box center [772, 223] width 277 height 427
drag, startPoint x: 677, startPoint y: 66, endPoint x: 811, endPoint y: 83, distance: 135.3
click at [679, 67] on div "Choose a location for the new section To add the new section, navigate to the d…" at bounding box center [772, 223] width 277 height 427
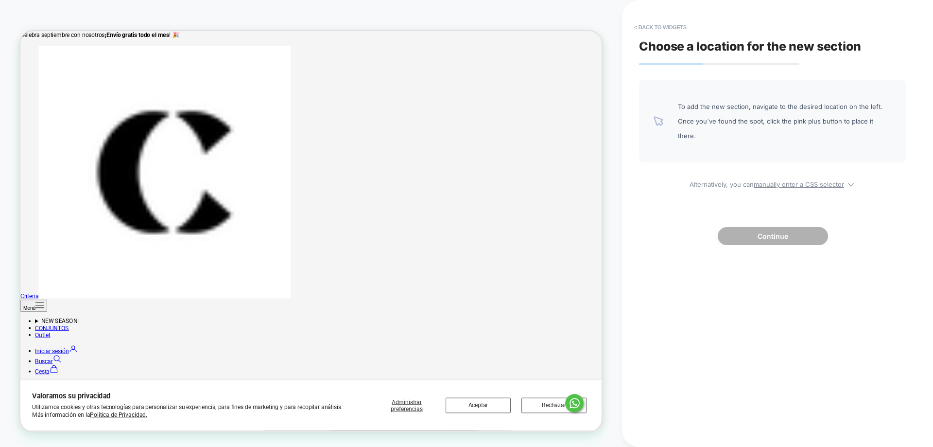
click at [811, 83] on div "To add the new section, navigate to the desired location on the left. Once you`…" at bounding box center [772, 121] width 267 height 83
drag, startPoint x: 774, startPoint y: 55, endPoint x: 612, endPoint y: 64, distance: 162.6
click at [640, 64] on div "Choose a location for the new section To add the new section, navigate to the d…" at bounding box center [772, 223] width 277 height 427
click at [613, 63] on div "PRODUCT: Abrigo Largo Azul para Mujer PRODUCT: Abrigo Largo Azul para Mujer The…" at bounding box center [311, 223] width 622 height 427
click at [635, 51] on div "< Back to widgets Choose a location for the new section To add the new section,…" at bounding box center [777, 223] width 311 height 447
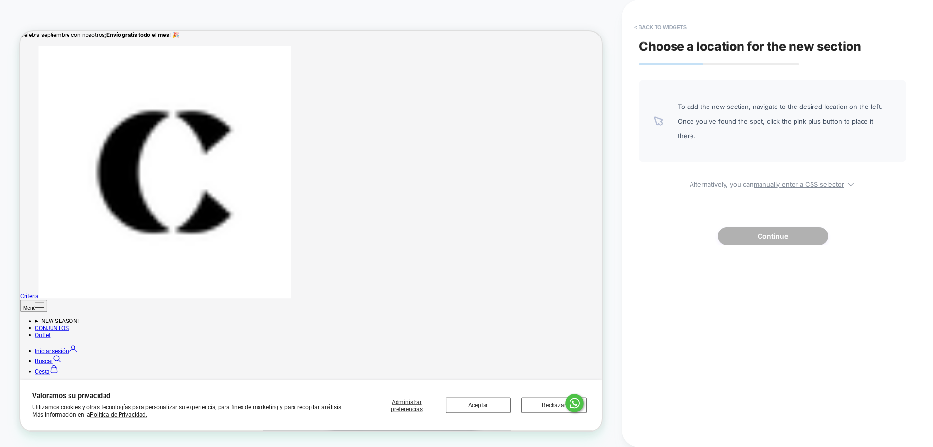
click at [645, 36] on div "Choose a location for the new section To add the new section, navigate to the d…" at bounding box center [772, 223] width 277 height 427
drag, startPoint x: 678, startPoint y: 117, endPoint x: 640, endPoint y: 139, distance: 44.0
click at [684, 136] on div "To add the new section, navigate to the desired location on the left. Once you`…" at bounding box center [772, 121] width 267 height 83
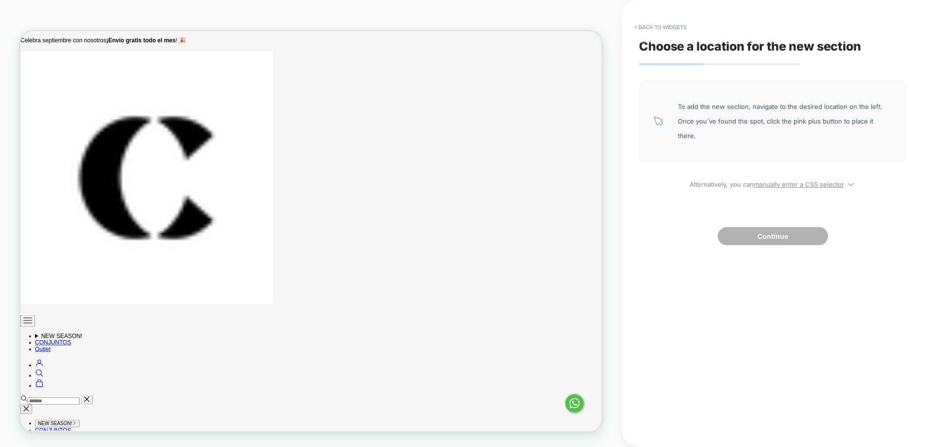
scroll to position [0, 0]
drag, startPoint x: 772, startPoint y: 244, endPoint x: 768, endPoint y: 239, distance: 6.3
click at [770, 242] on div "PRODUCT: Abrigo Largo Azul para Mujer PRODUCT: Abrigo Largo Azul para Mujer The…" at bounding box center [466, 223] width 933 height 447
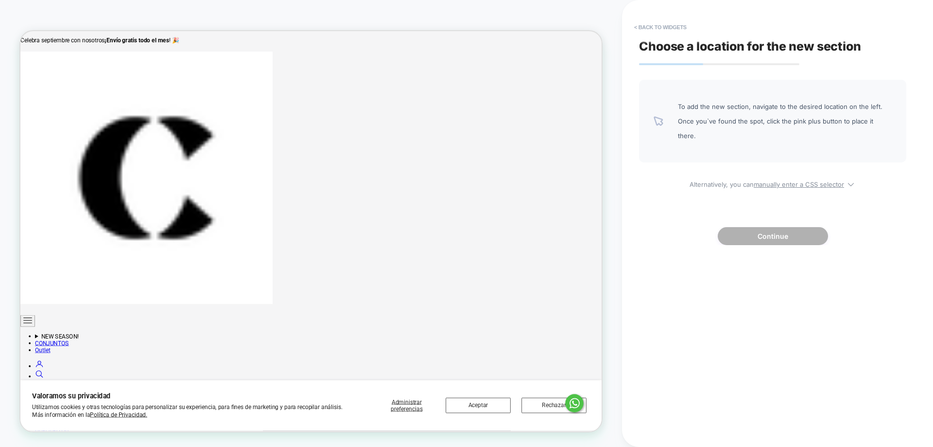
click at [767, 236] on div "Choose a location for the new section To add the new section, navigate to the d…" at bounding box center [772, 223] width 277 height 427
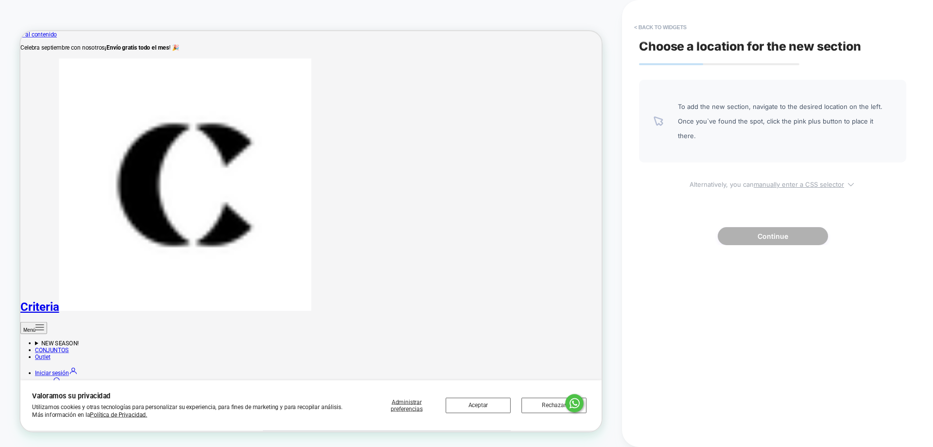
click at [762, 180] on u "manually enter a CSS selector" at bounding box center [799, 184] width 90 height 8
select select "*******"
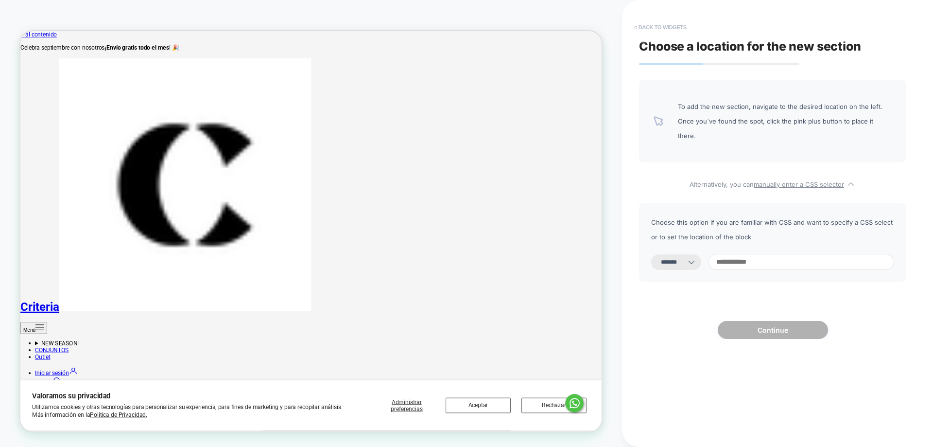
click at [650, 34] on button "< Back to widgets" at bounding box center [660, 27] width 62 height 16
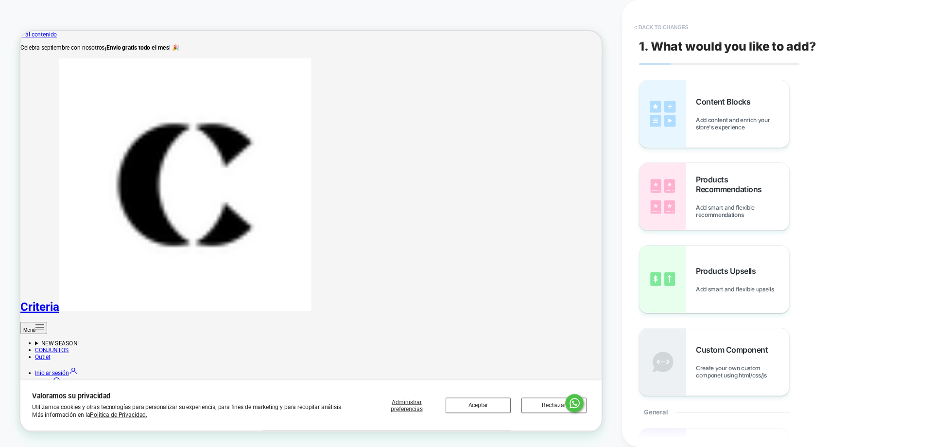
click at [652, 28] on button "< Back to changes" at bounding box center [661, 27] width 64 height 16
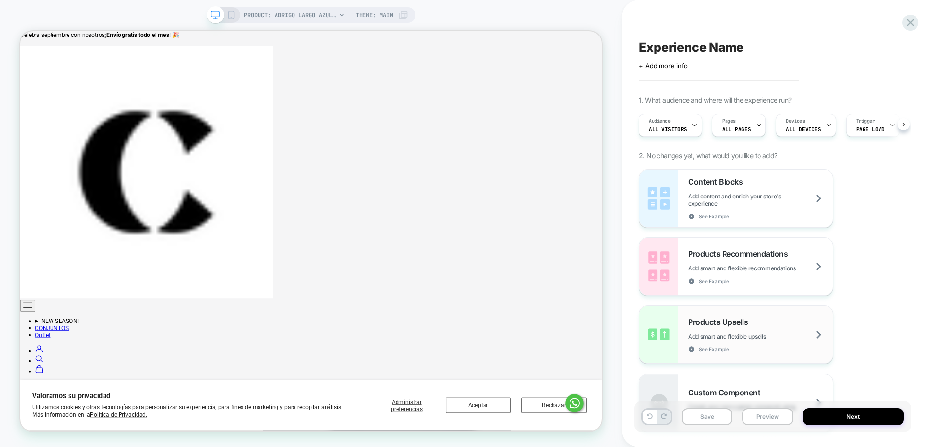
scroll to position [0, 1]
click at [761, 204] on span "Add content and enrich your store's experience" at bounding box center [760, 199] width 145 height 15
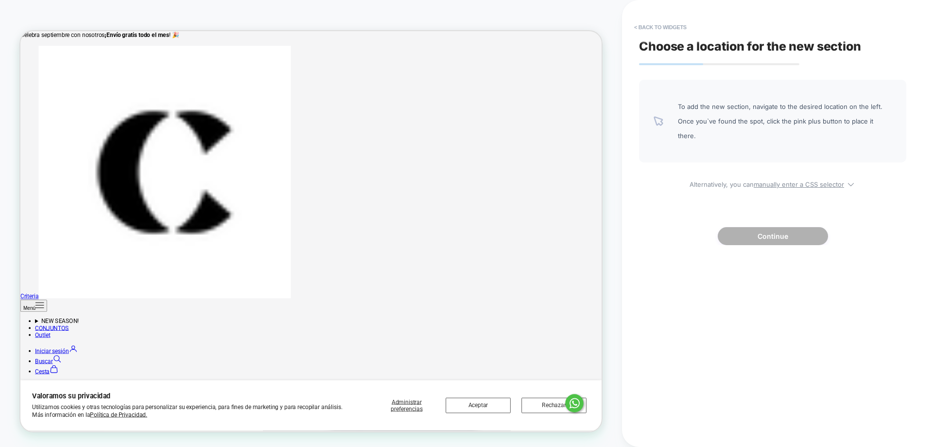
click at [761, 204] on div "To add the new section, navigate to the desired location on the left. Once you`…" at bounding box center [772, 162] width 267 height 165
click at [668, 21] on button "< Back to widgets" at bounding box center [660, 27] width 62 height 16
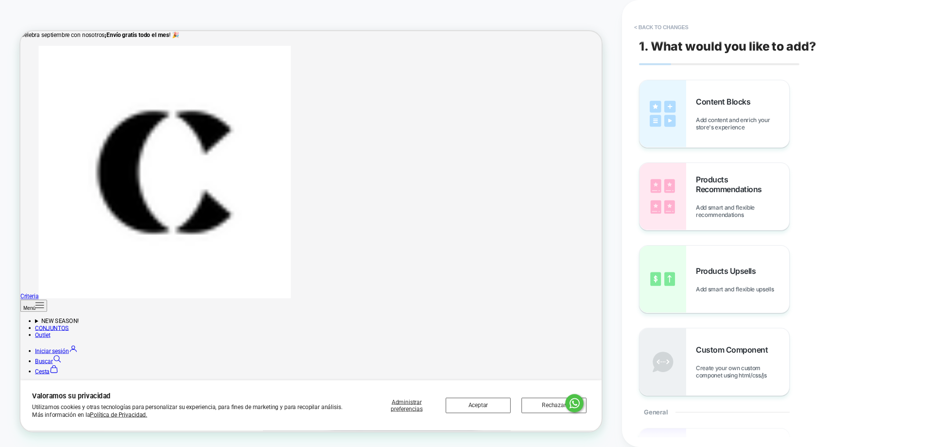
drag, startPoint x: 688, startPoint y: 163, endPoint x: 752, endPoint y: 261, distance: 116.6
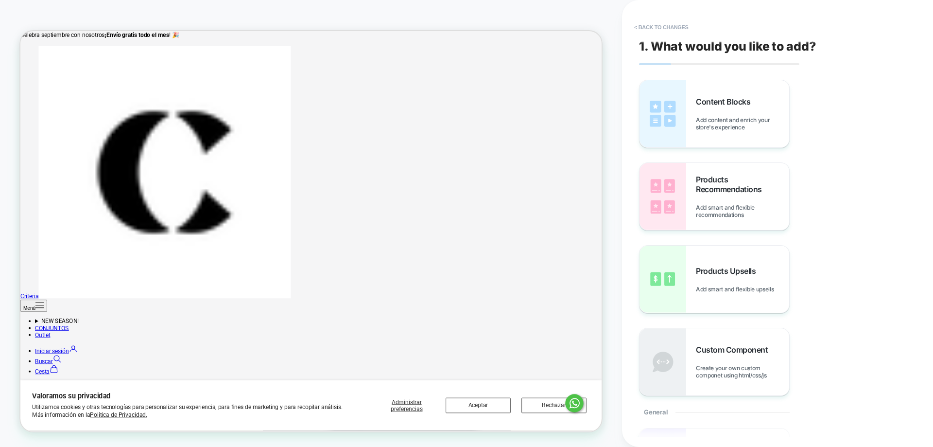
drag, startPoint x: 760, startPoint y: 296, endPoint x: 752, endPoint y: 310, distance: 16.1
click at [644, 27] on button "< Back to changes" at bounding box center [661, 27] width 64 height 16
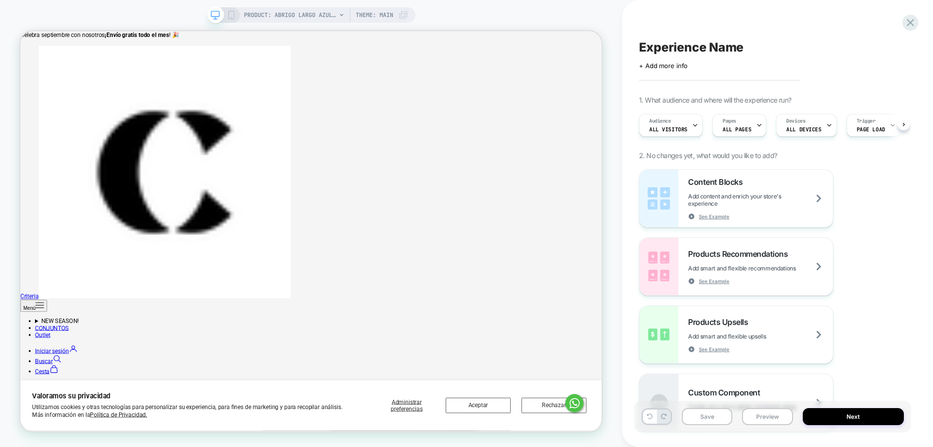
scroll to position [0, 0]
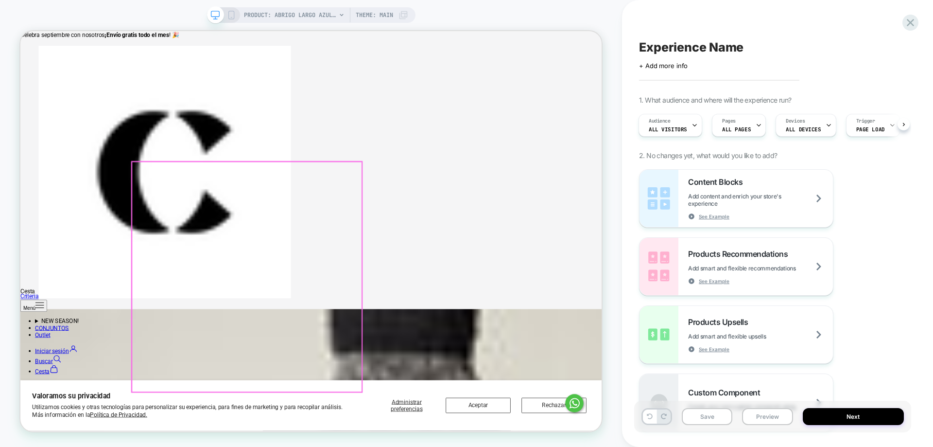
drag, startPoint x: 346, startPoint y: 336, endPoint x: 338, endPoint y: 345, distance: 11.7
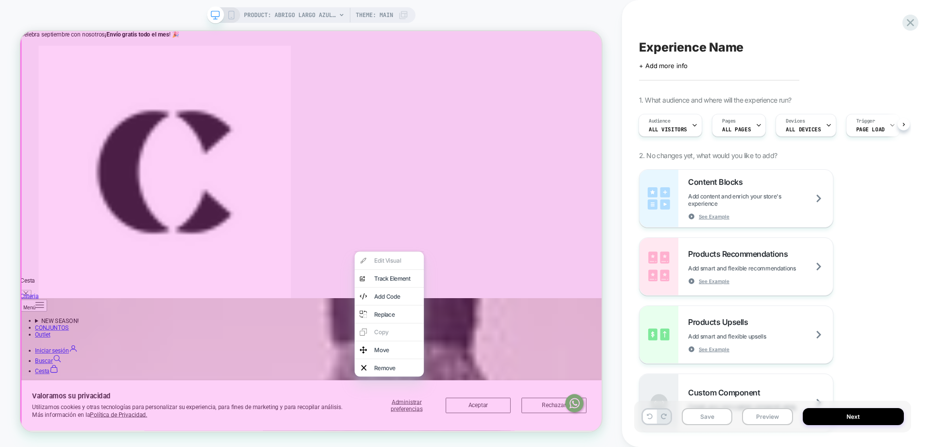
drag, startPoint x: 647, startPoint y: 264, endPoint x: 652, endPoint y: 262, distance: 5.7
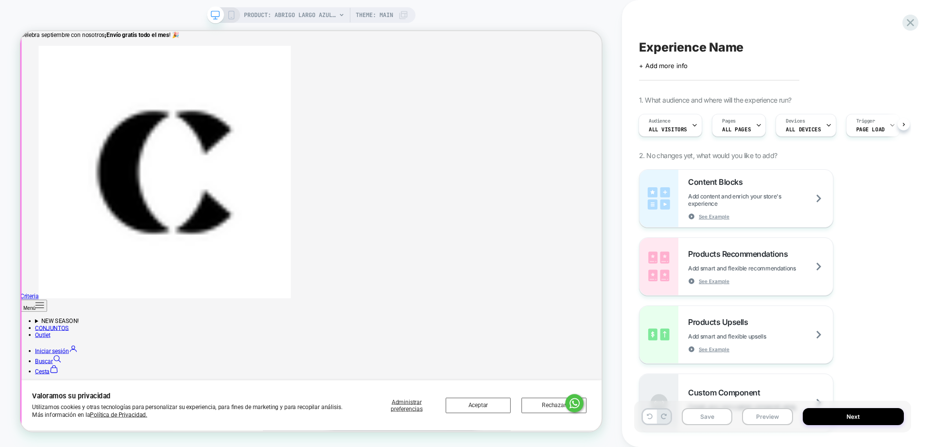
scroll to position [0, 0]
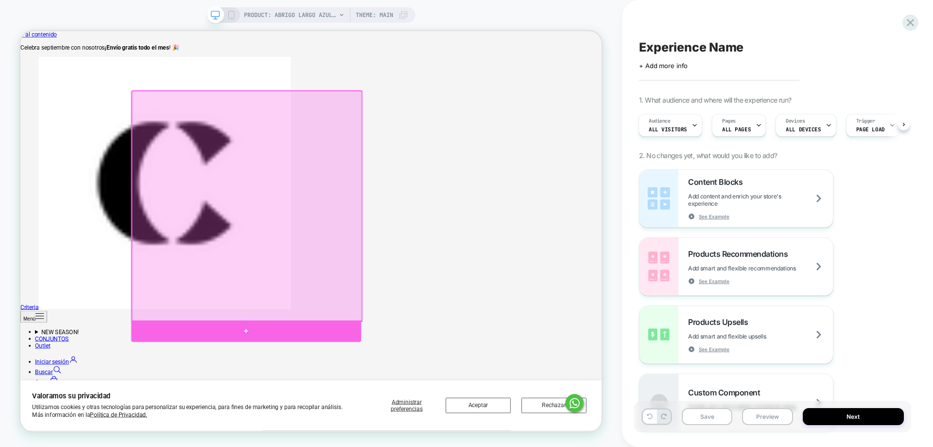
click at [319, 431] on div at bounding box center [321, 431] width 307 height 29
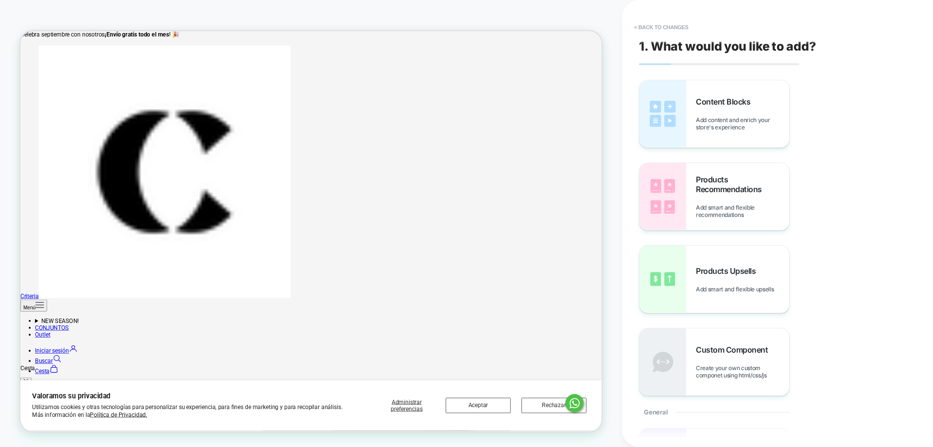
scroll to position [126, 0]
click at [770, 121] on span "Add content and enrich your store's experience" at bounding box center [742, 123] width 93 height 15
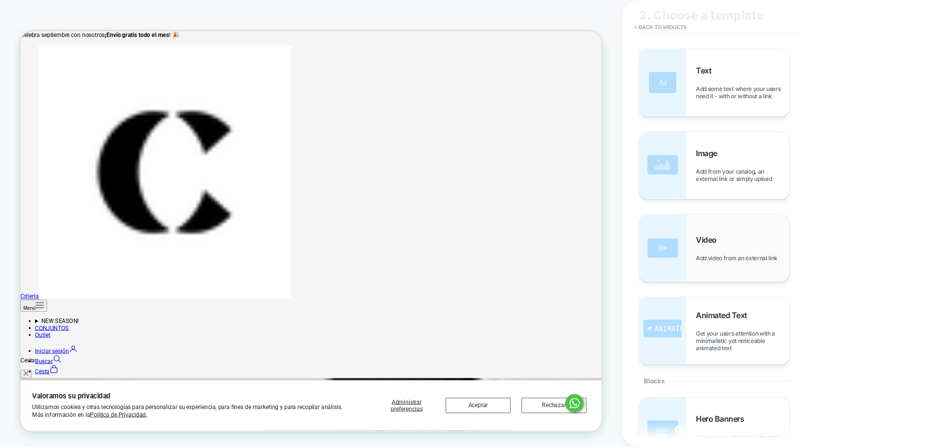
scroll to position [31, 0]
click at [700, 234] on div "Video Add video from an external link" at bounding box center [715, 248] width 150 height 67
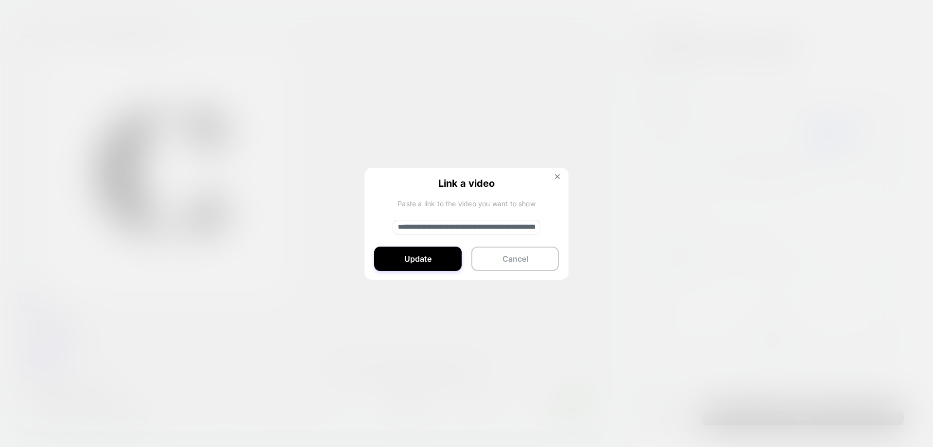
click at [470, 222] on input "**********" at bounding box center [467, 227] width 148 height 15
paste input "**********"
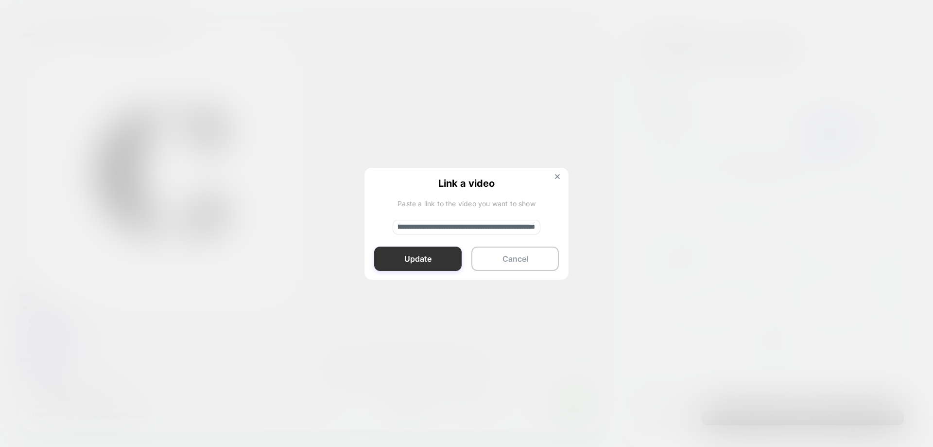
scroll to position [0, 0]
click at [453, 265] on button "Update" at bounding box center [417, 258] width 87 height 24
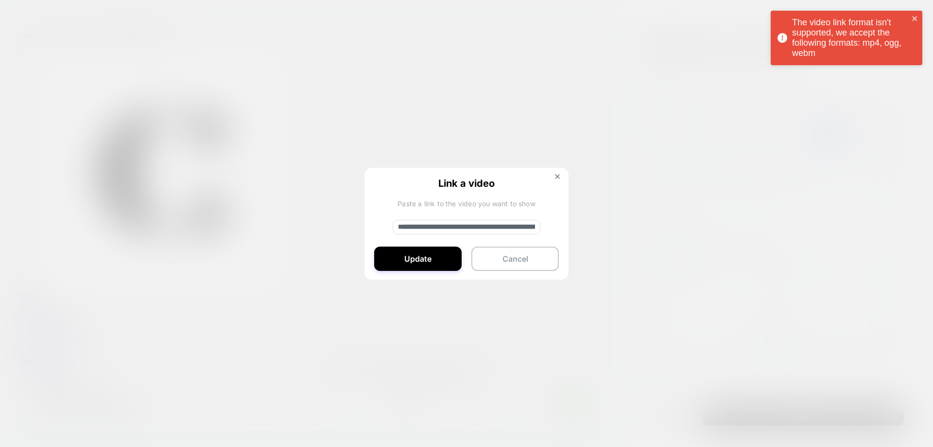
click at [888, 45] on div "The video link format isn't supported, we accept the following formats: mp4, og…" at bounding box center [850, 37] width 117 height 41
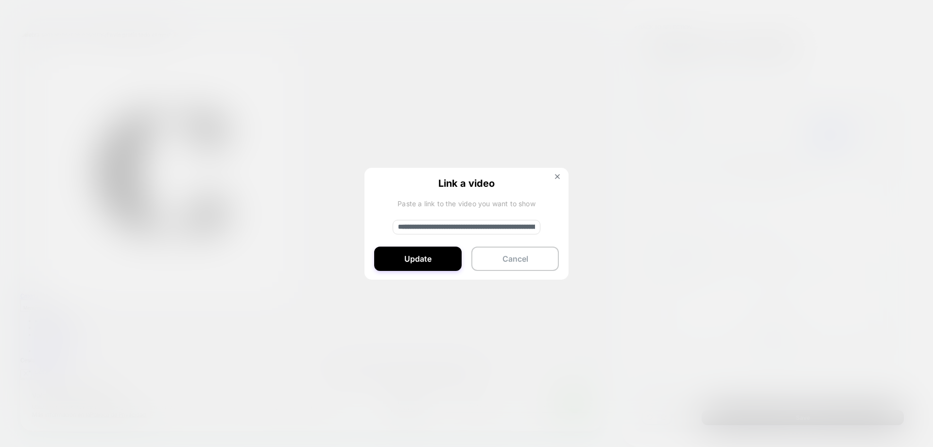
click at [462, 228] on input "**********" at bounding box center [467, 227] width 148 height 15
paste input
click at [444, 260] on button "Update" at bounding box center [417, 258] width 87 height 24
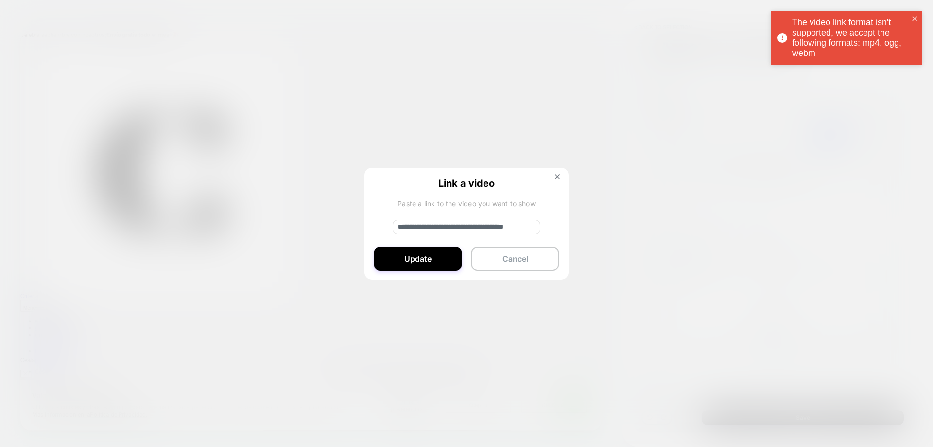
click at [491, 228] on input "**********" at bounding box center [467, 227] width 148 height 15
click at [490, 228] on input "**********" at bounding box center [467, 227] width 148 height 15
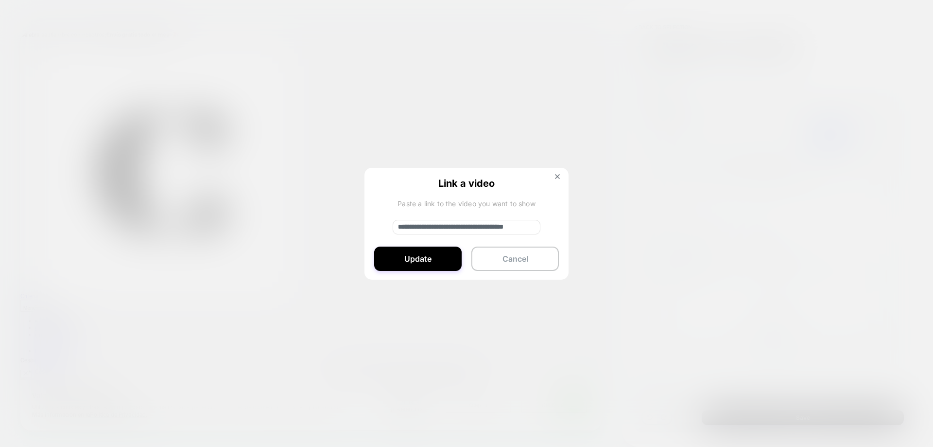
paste input "**********"
type input "**********"
drag, startPoint x: 442, startPoint y: 261, endPoint x: 436, endPoint y: 259, distance: 5.5
click at [438, 260] on button "Update" at bounding box center [417, 258] width 87 height 24
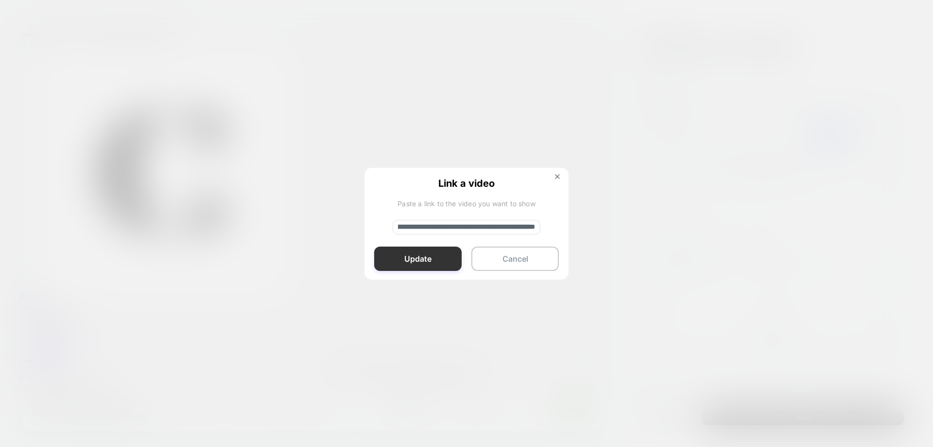
scroll to position [0, 0]
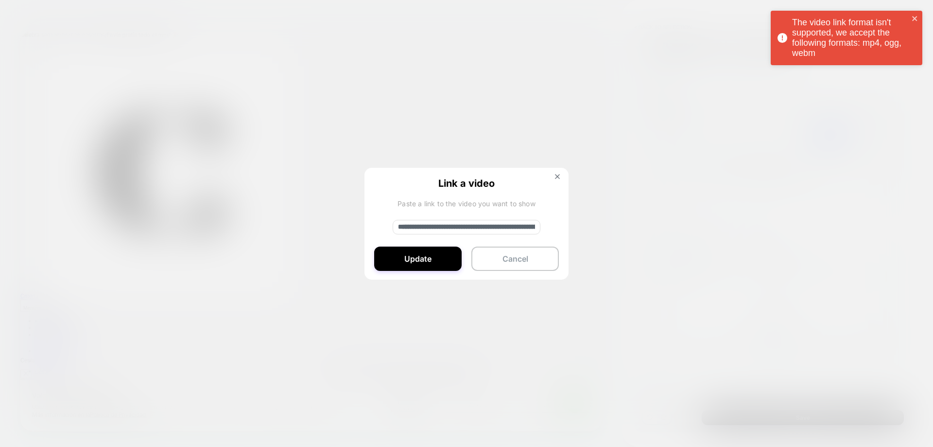
click at [511, 228] on input "**********" at bounding box center [467, 227] width 148 height 15
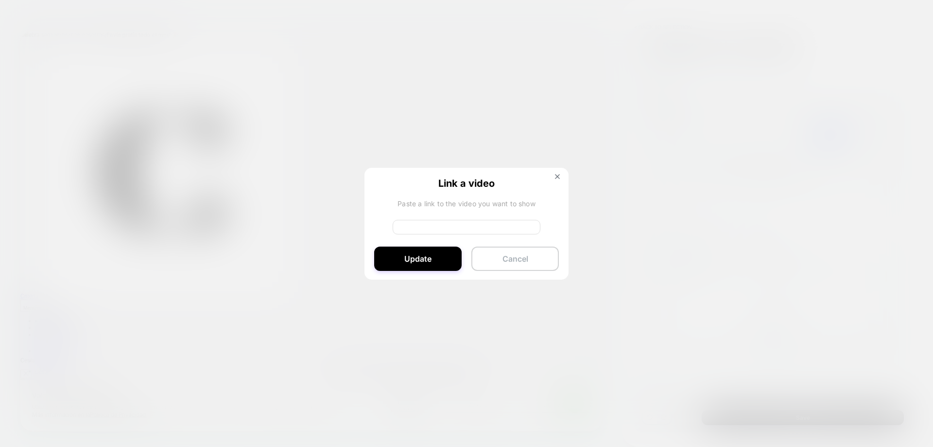
drag, startPoint x: 548, startPoint y: 266, endPoint x: 699, endPoint y: 314, distance: 157.9
click at [548, 266] on button "Cancel" at bounding box center [514, 258] width 87 height 24
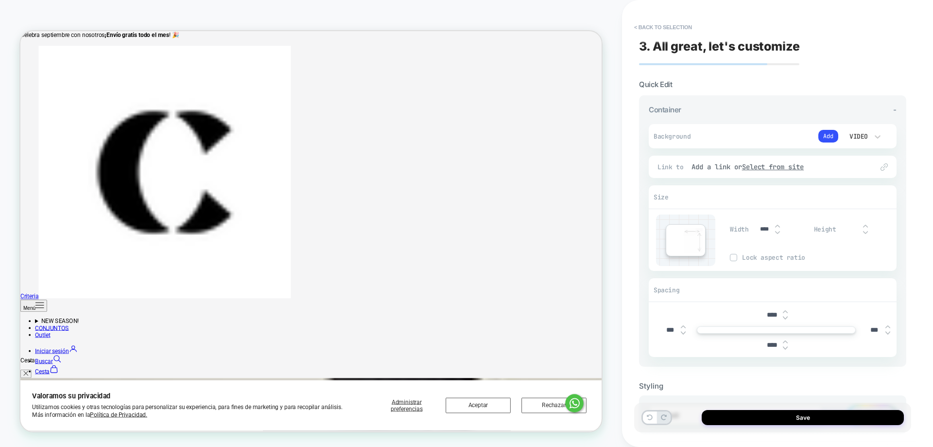
click at [879, 173] on div "Link to Add a link or Select from site" at bounding box center [773, 167] width 248 height 22
click at [886, 168] on img at bounding box center [884, 166] width 7 height 7
click at [853, 164] on div "Add a link or Select from site" at bounding box center [778, 166] width 172 height 9
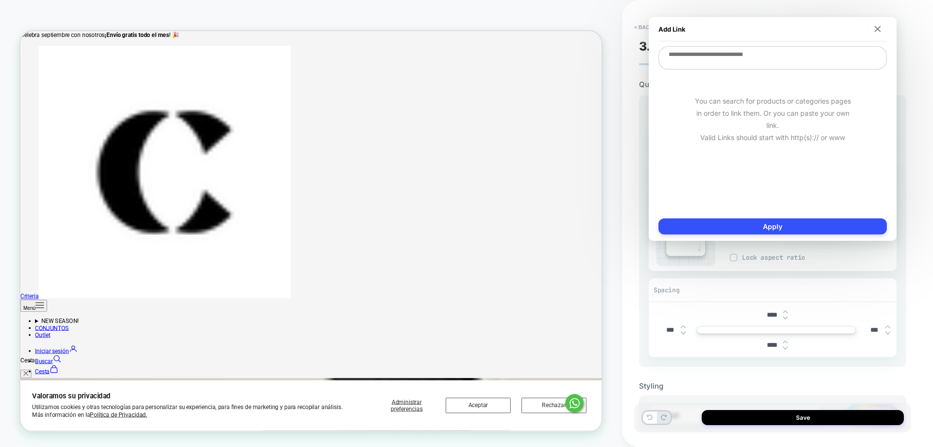
click at [792, 57] on textarea at bounding box center [773, 57] width 228 height 23
paste textarea "**********"
type textarea "**********"
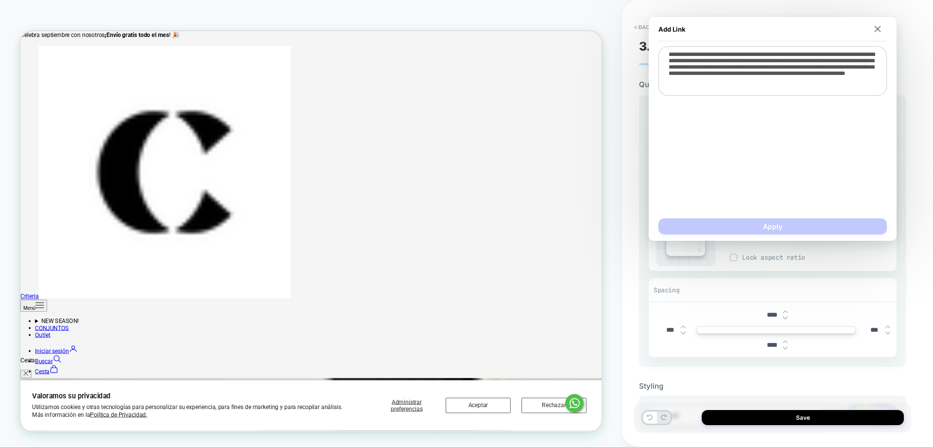
drag, startPoint x: 689, startPoint y: 68, endPoint x: 571, endPoint y: -54, distance: 169.5
click at [571, 0] on html "**********" at bounding box center [466, 223] width 933 height 447
drag, startPoint x: 665, startPoint y: 54, endPoint x: 829, endPoint y: 270, distance: 271.3
click at [829, 269] on body "**********" at bounding box center [466, 223] width 933 height 447
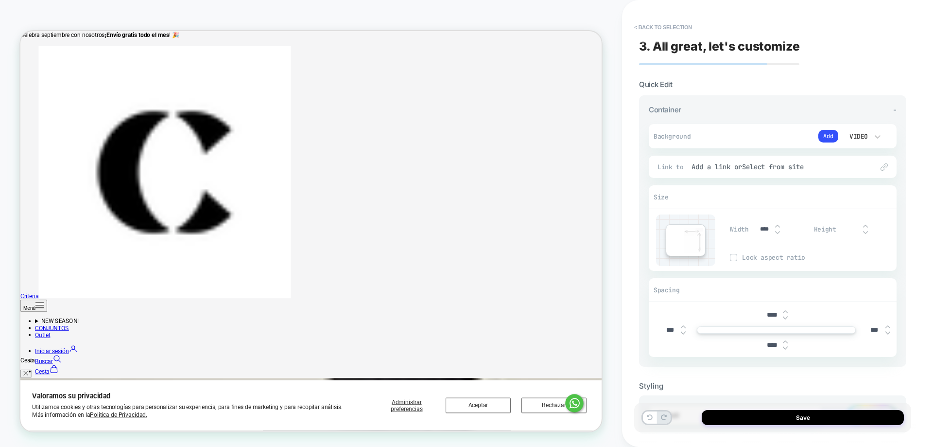
click at [888, 168] on img at bounding box center [884, 166] width 7 height 7
click at [769, 167] on u "Select from site" at bounding box center [773, 166] width 62 height 9
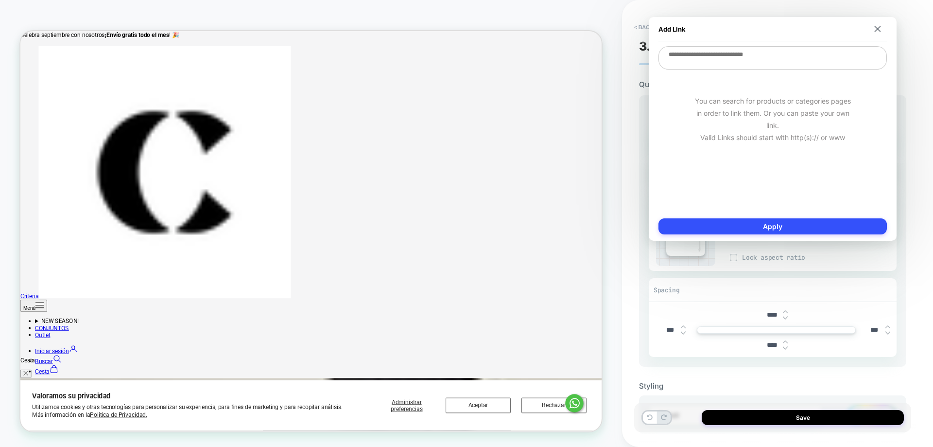
click at [752, 61] on textarea at bounding box center [773, 57] width 228 height 23
paste textarea "**********"
type textarea "*"
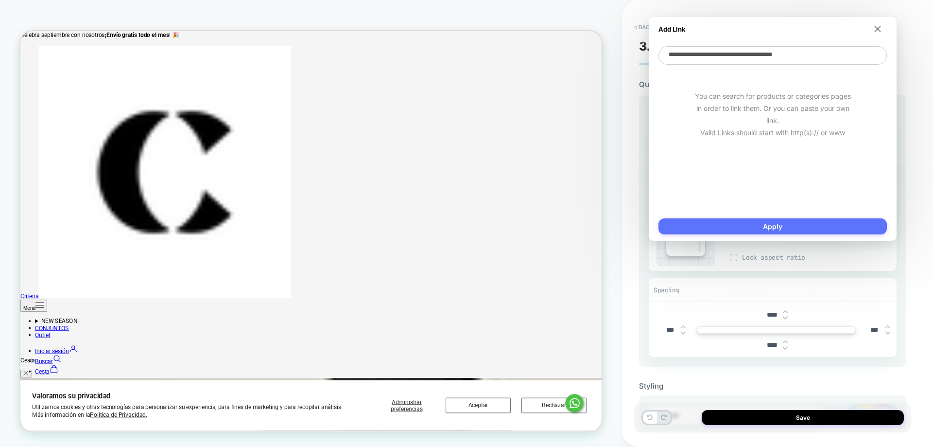
type textarea "**********"
click at [871, 226] on button "Apply" at bounding box center [773, 226] width 228 height 16
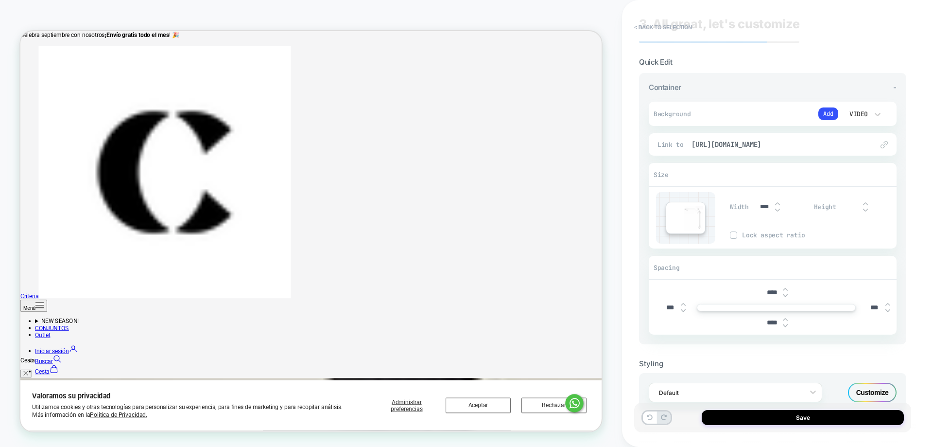
scroll to position [51, 0]
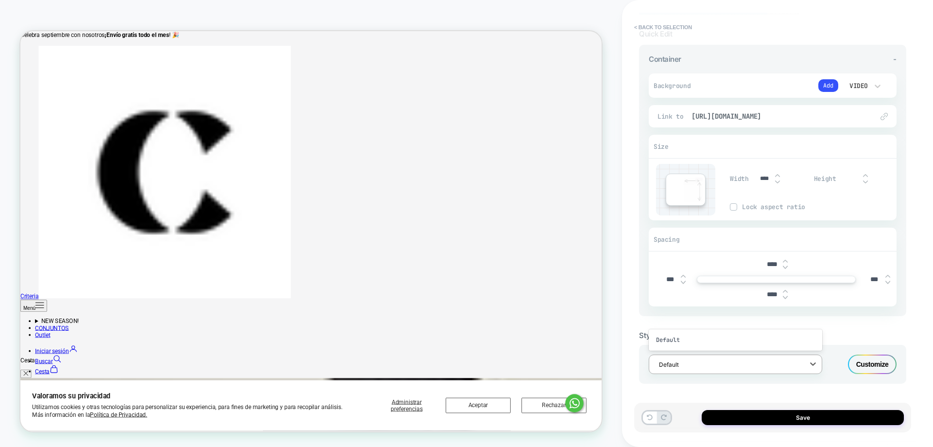
click at [761, 364] on div at bounding box center [729, 364] width 140 height 9
click at [764, 347] on div "Default" at bounding box center [736, 339] width 174 height 17
click at [880, 368] on div "Customize" at bounding box center [872, 363] width 49 height 19
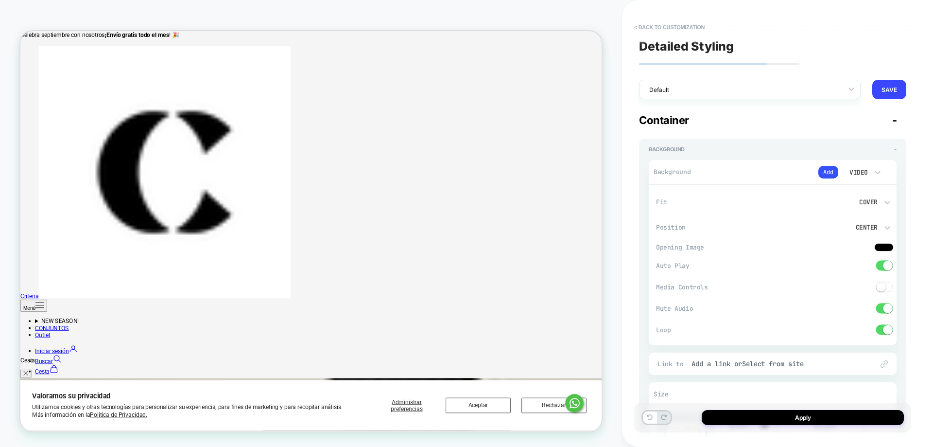
drag, startPoint x: 880, startPoint y: 252, endPoint x: 814, endPoint y: 280, distance: 71.9
click at [815, 280] on div "Fit Cover Position Center Opening Image Auto Play Media Controls Mute Audio Loop" at bounding box center [776, 264] width 241 height 151
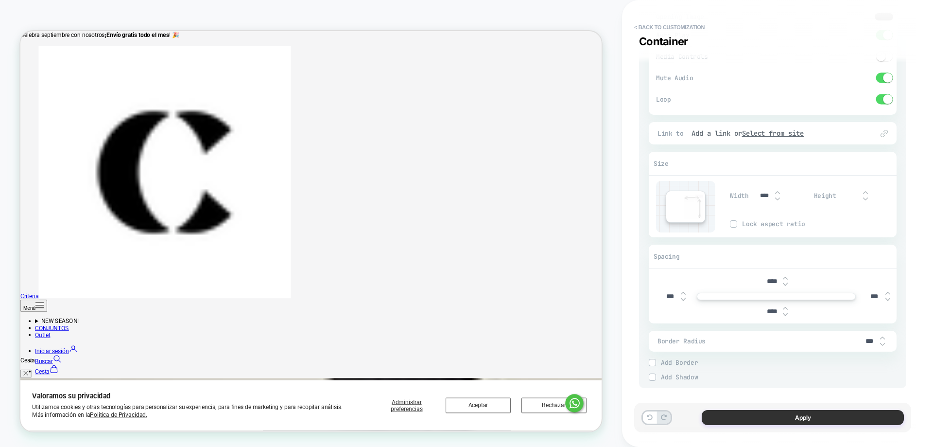
scroll to position [235, 0]
click at [849, 413] on button "Apply" at bounding box center [803, 417] width 202 height 15
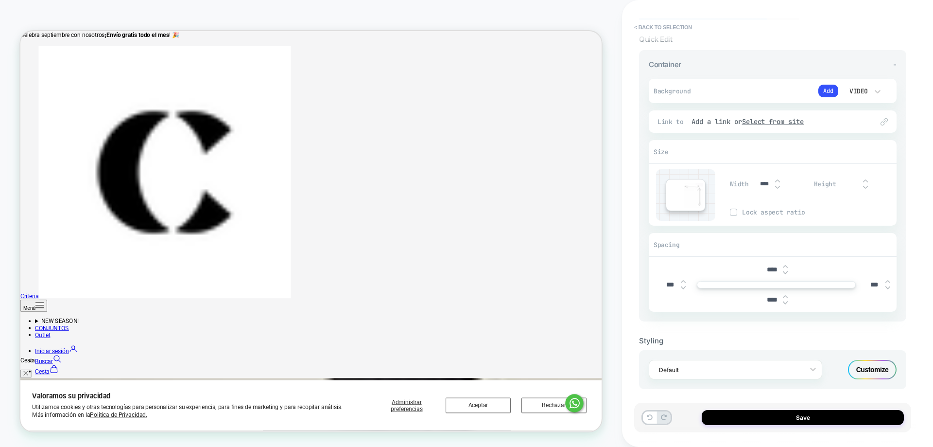
scroll to position [51, 0]
click at [690, 189] on img at bounding box center [693, 189] width 19 height 25
click at [779, 179] on div at bounding box center [777, 179] width 5 height 10
click at [778, 182] on img at bounding box center [777, 182] width 5 height 4
type input "***"
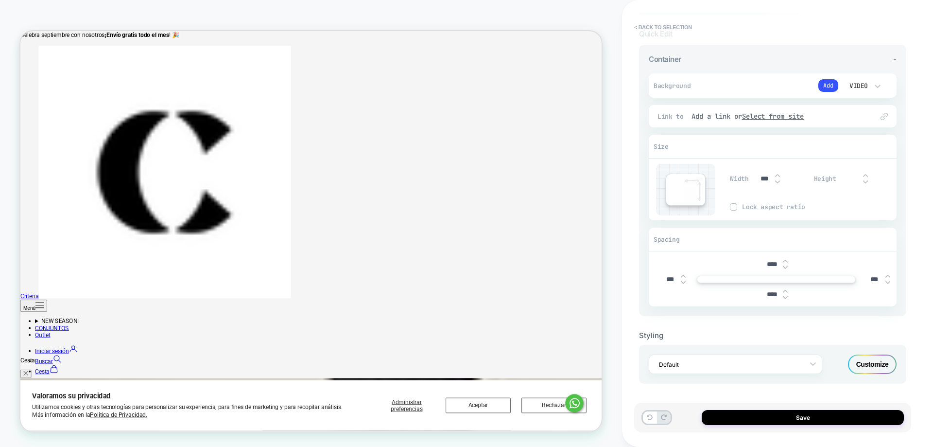
click at [740, 206] on div "Lock aspect ratio" at bounding box center [813, 206] width 167 height 7
click at [784, 296] on img at bounding box center [785, 298] width 5 height 4
click at [784, 290] on img at bounding box center [785, 291] width 5 height 4
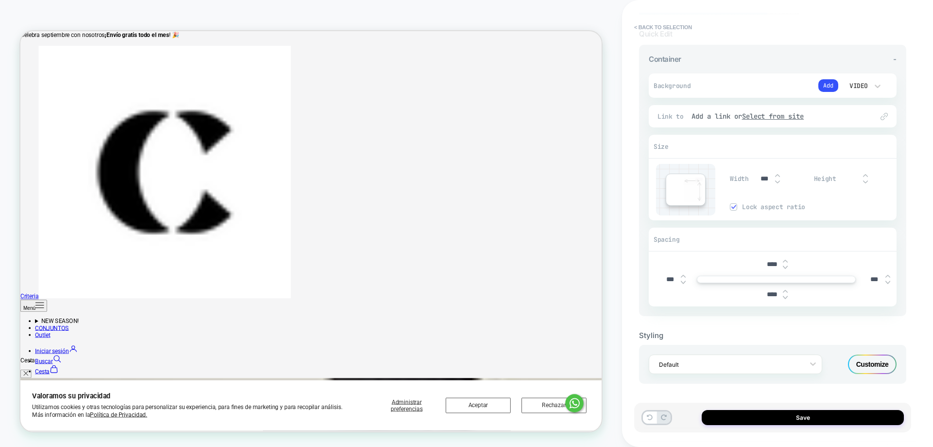
click at [784, 298] on img at bounding box center [785, 298] width 5 height 4
click at [784, 290] on img at bounding box center [785, 291] width 5 height 4
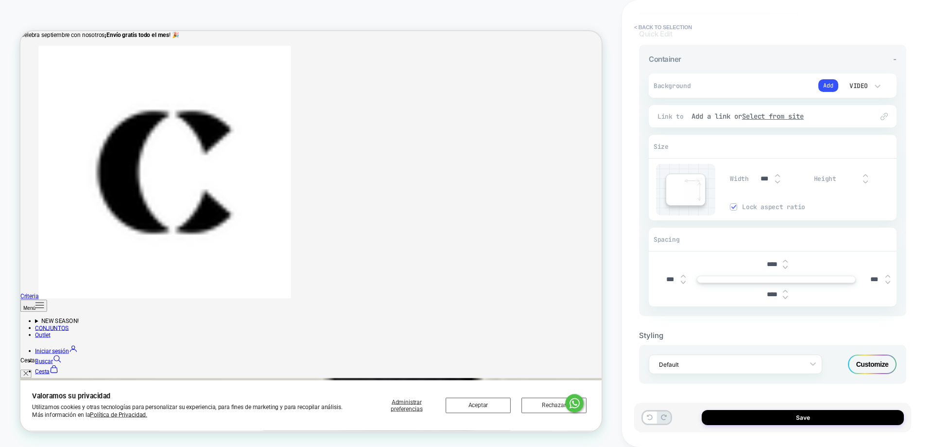
type input "****"
click at [841, 417] on button "Save" at bounding box center [803, 417] width 202 height 15
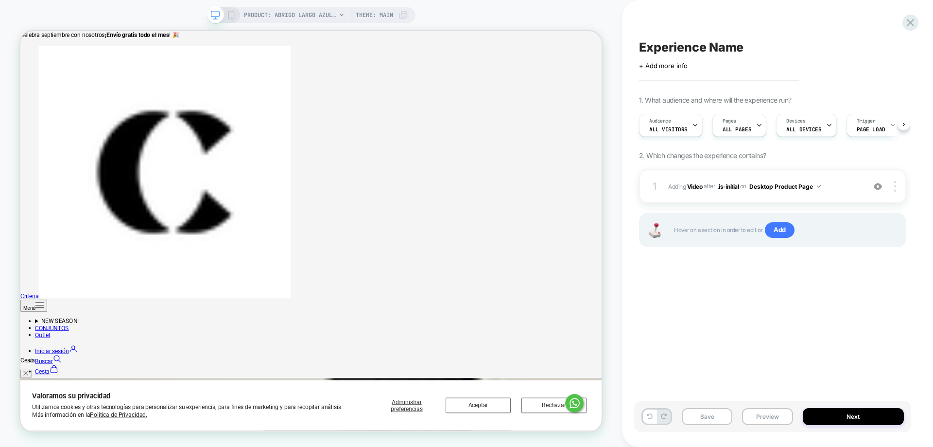
scroll to position [0, 0]
click at [783, 235] on span "Add" at bounding box center [780, 230] width 30 height 16
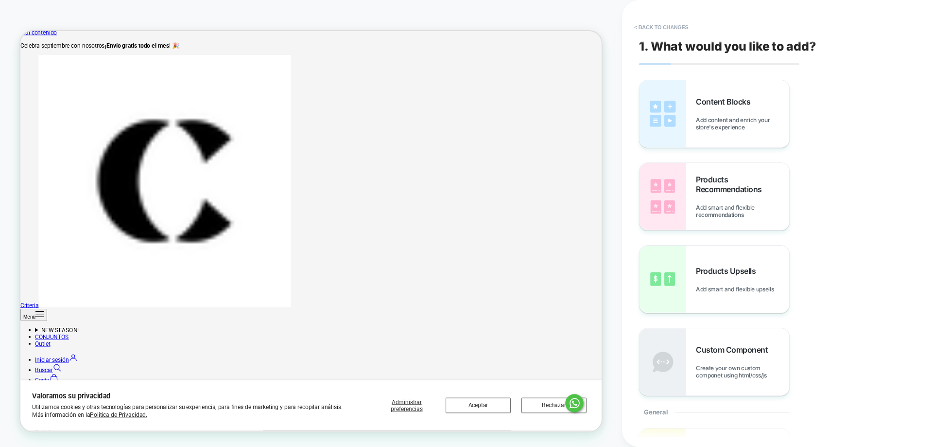
scroll to position [0, 0]
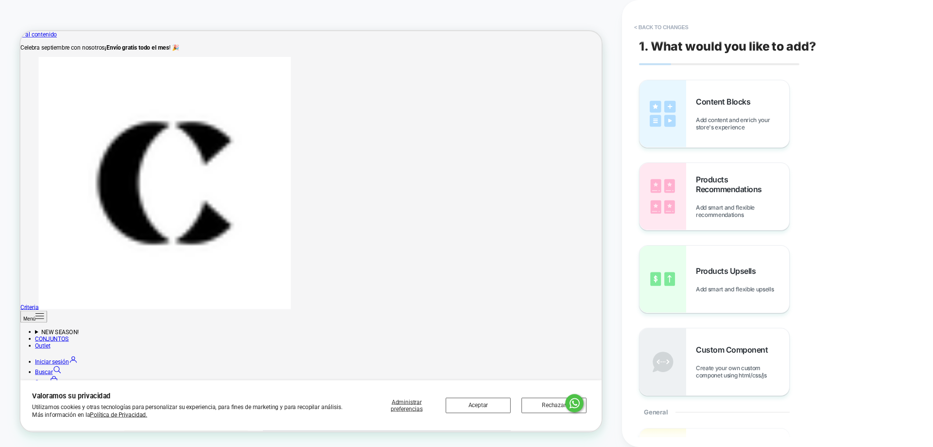
drag, startPoint x: 555, startPoint y: 129, endPoint x: 560, endPoint y: 122, distance: 8.4
drag, startPoint x: 280, startPoint y: 201, endPoint x: 283, endPoint y: 208, distance: 8.0
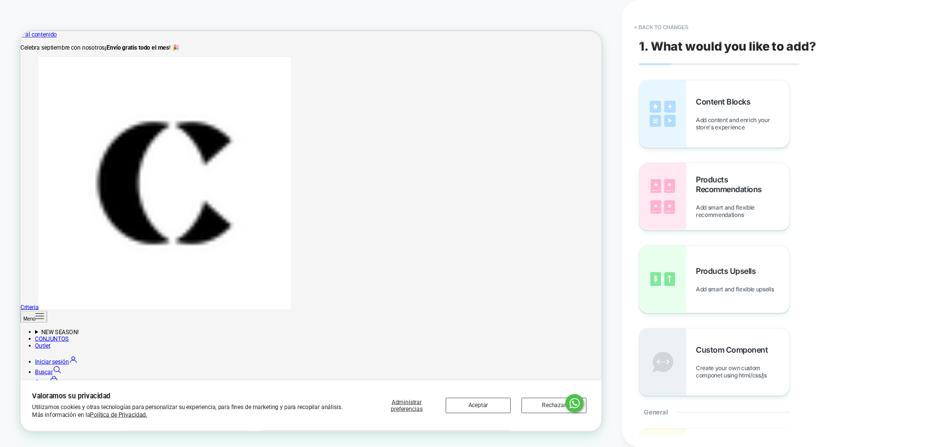
click at [646, 26] on button "< Back to changes" at bounding box center [661, 27] width 64 height 16
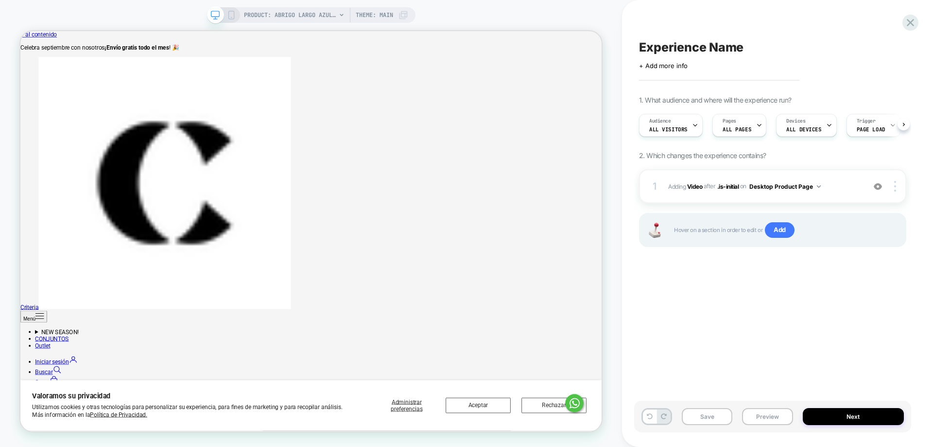
scroll to position [0, 0]
drag, startPoint x: 871, startPoint y: 421, endPoint x: 798, endPoint y: 143, distance: 287.9
click at [803, 156] on div "Experience Name Click to edit experience details + Add more info 1. What audien…" at bounding box center [777, 223] width 277 height 447
click at [736, 125] on div "Pages ALL PAGES" at bounding box center [737, 125] width 48 height 22
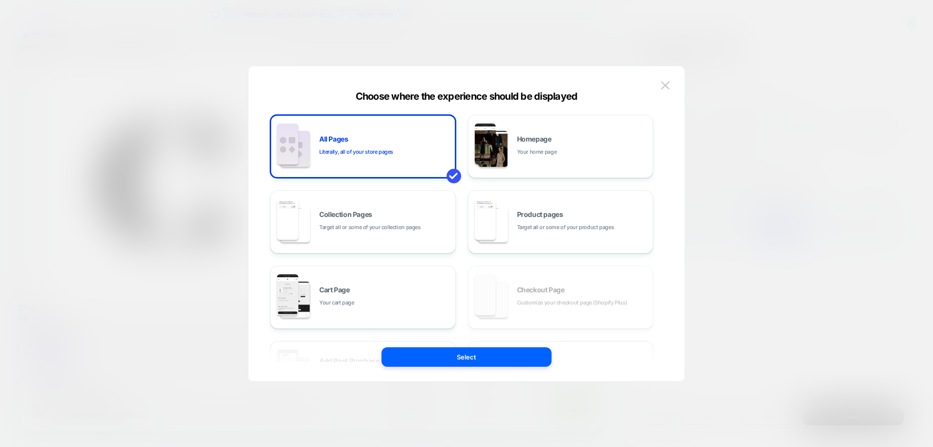
drag, startPoint x: 662, startPoint y: 87, endPoint x: 666, endPoint y: 96, distance: 9.1
click at [663, 87] on img at bounding box center [665, 85] width 9 height 8
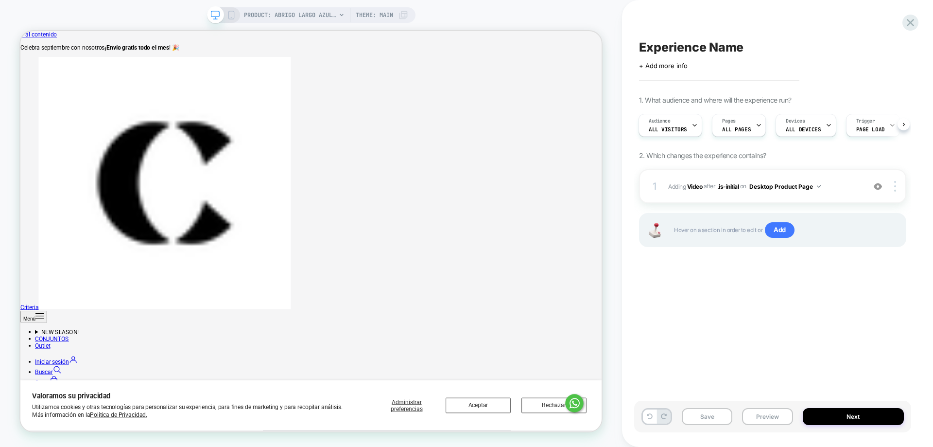
drag, startPoint x: 790, startPoint y: 234, endPoint x: 815, endPoint y: 290, distance: 60.7
click at [822, 322] on div "Experience Name Click to edit experience details + Add more info 1. What audien…" at bounding box center [772, 223] width 277 height 427
click at [881, 190] on img at bounding box center [878, 186] width 8 height 8
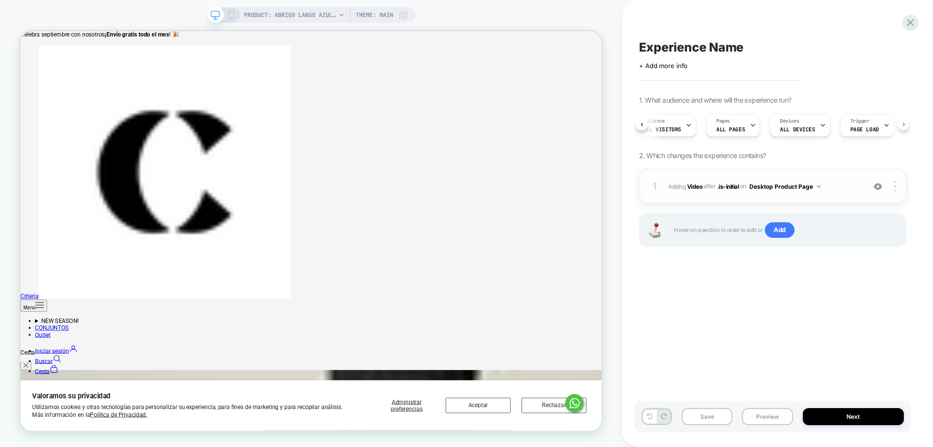
scroll to position [0, 18]
click at [848, 135] on div "Trigger Page Load" at bounding box center [853, 125] width 48 height 22
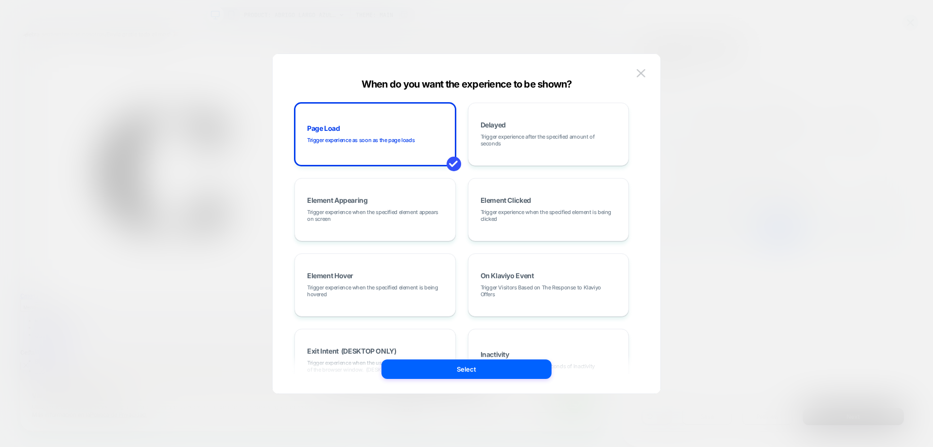
click at [808, 129] on div at bounding box center [466, 223] width 933 height 447
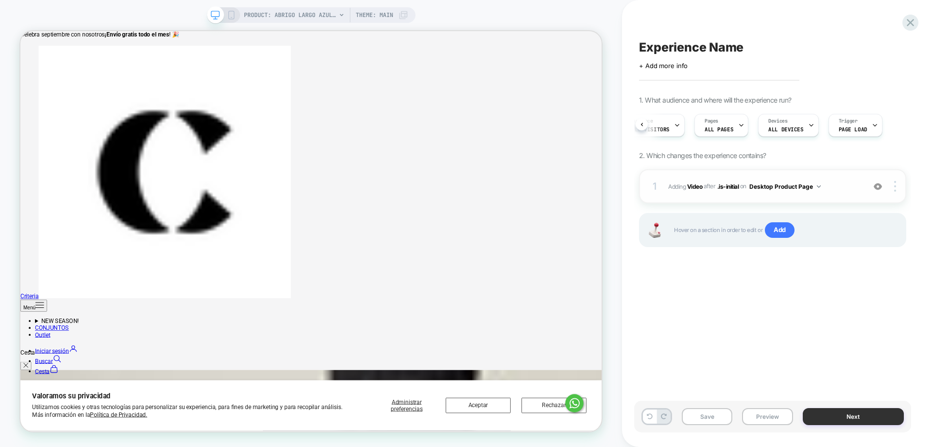
click at [868, 413] on button "Next" at bounding box center [854, 416] width 102 height 17
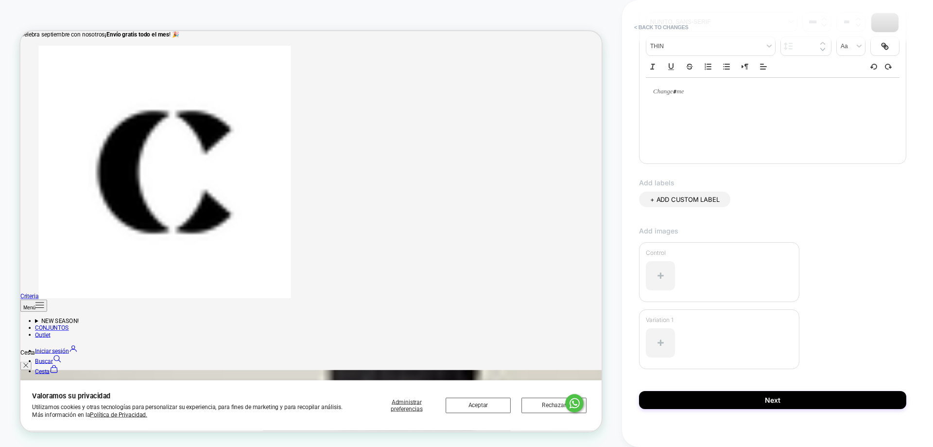
scroll to position [161, 0]
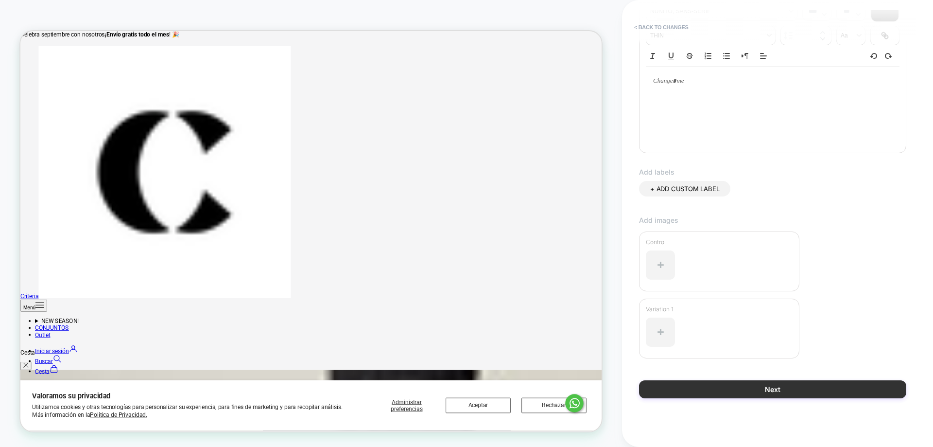
type input "******"
click at [781, 383] on button "Next" at bounding box center [772, 389] width 267 height 18
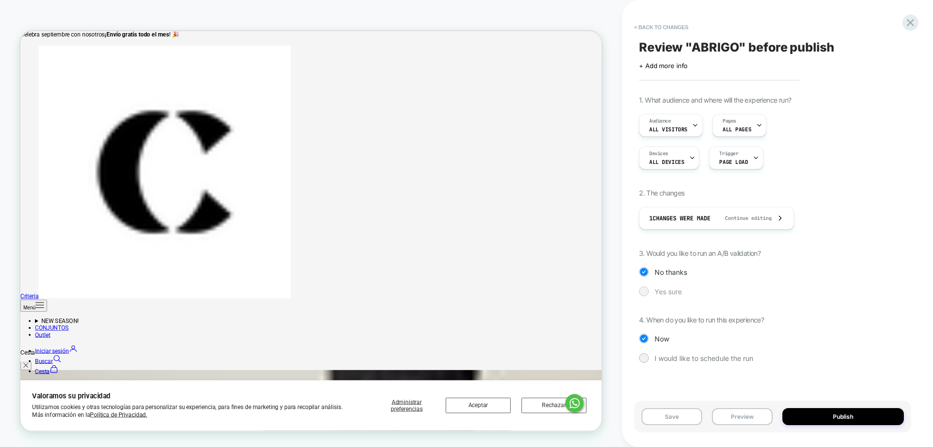
click at [668, 290] on span "Yes sure" at bounding box center [668, 291] width 27 height 8
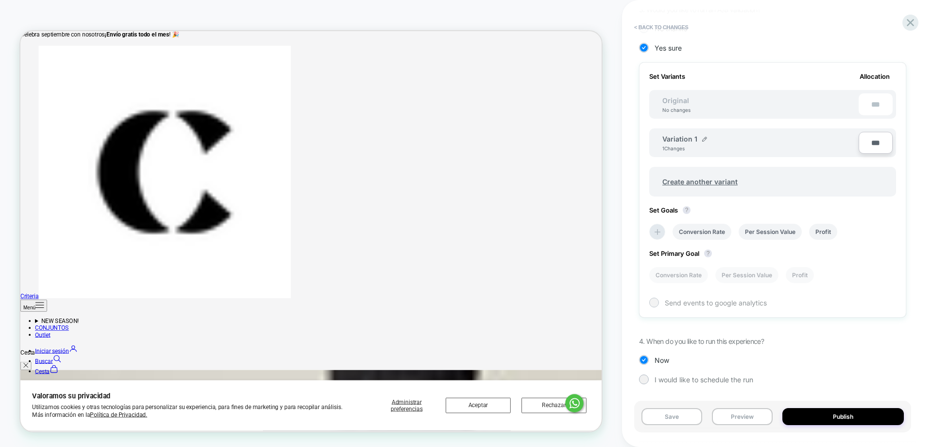
scroll to position [244, 0]
click at [724, 233] on li "Conversion Rate" at bounding box center [702, 231] width 59 height 16
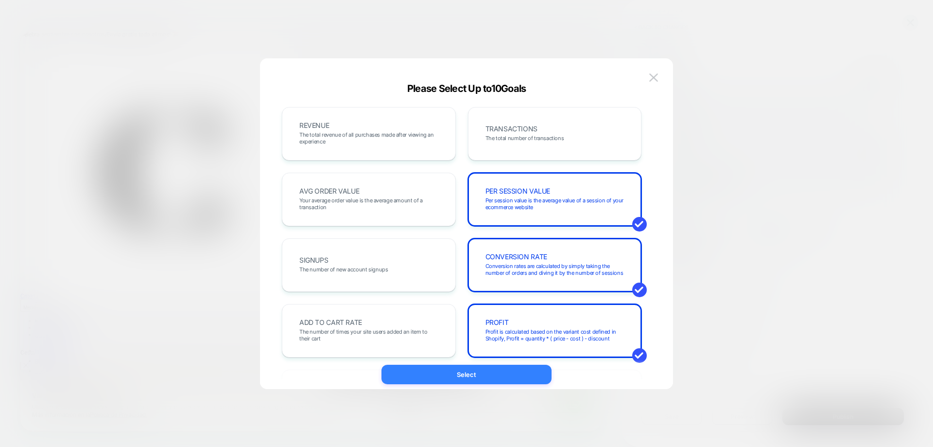
click at [467, 374] on button "Select" at bounding box center [467, 374] width 170 height 19
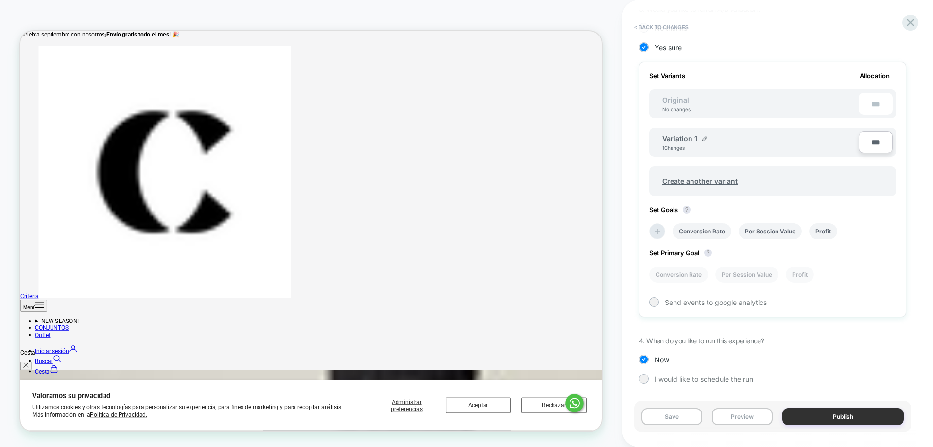
click at [837, 414] on button "Publish" at bounding box center [844, 416] width 122 height 17
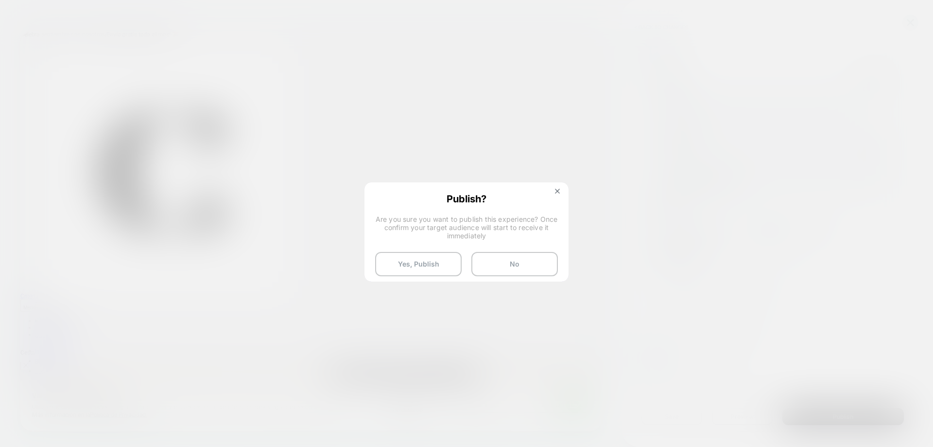
drag, startPoint x: 415, startPoint y: 268, endPoint x: 423, endPoint y: 289, distance: 22.0
click at [415, 268] on button "Yes, Publish" at bounding box center [418, 264] width 87 height 24
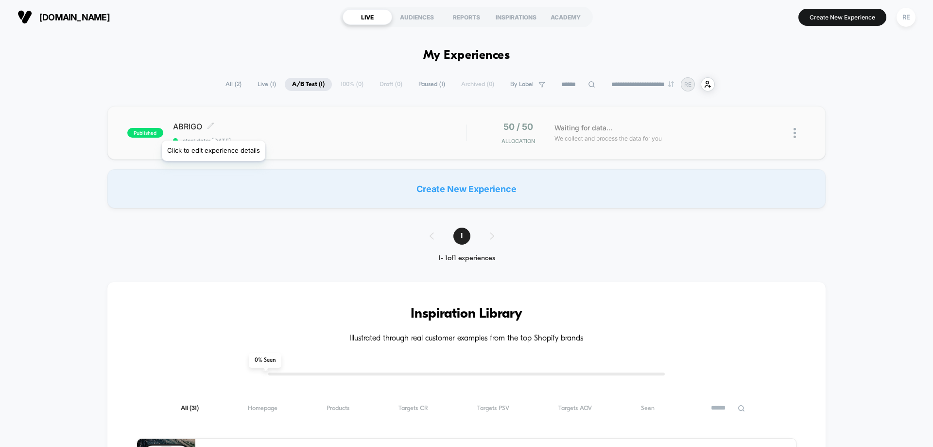
click at [213, 128] on icon at bounding box center [210, 125] width 7 height 7
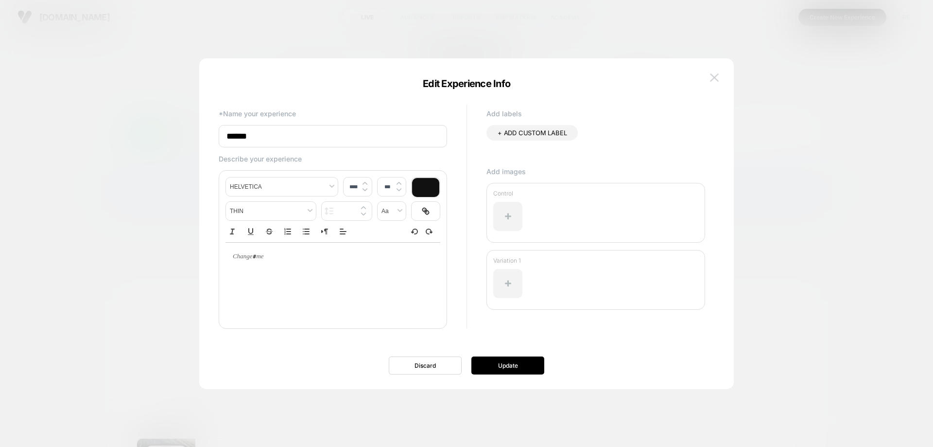
click at [710, 82] on img at bounding box center [714, 77] width 9 height 8
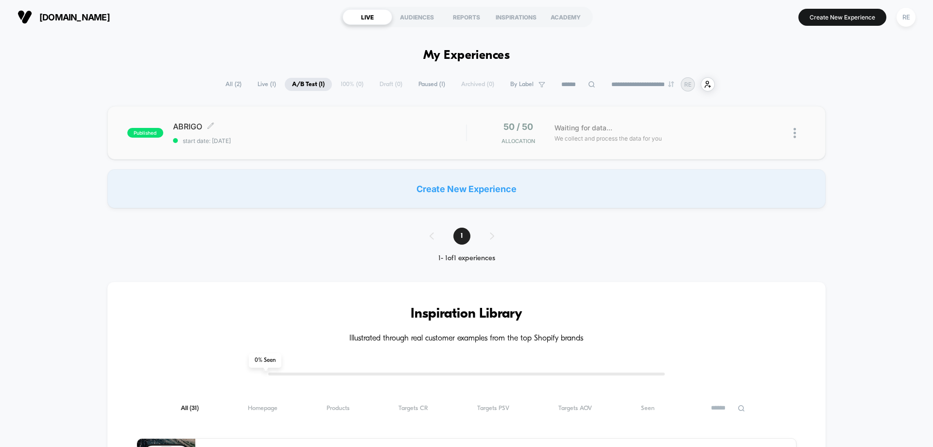
click at [796, 136] on img at bounding box center [795, 133] width 2 height 10
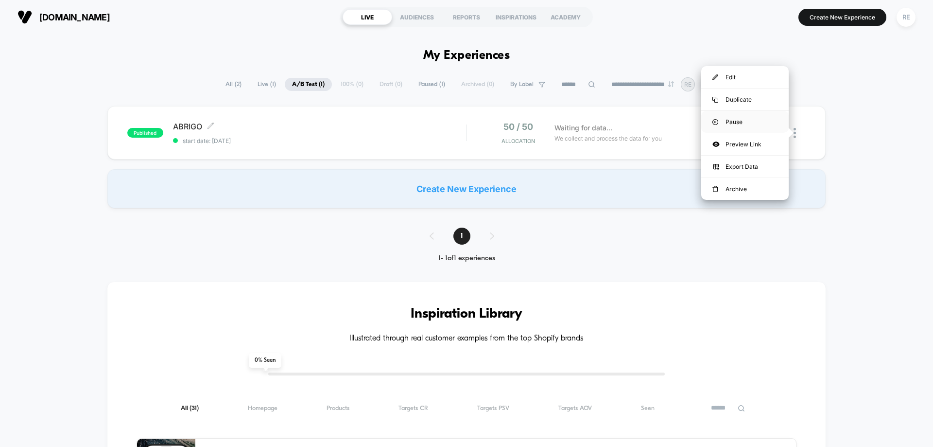
click at [756, 125] on div "Pause" at bounding box center [744, 122] width 87 height 22
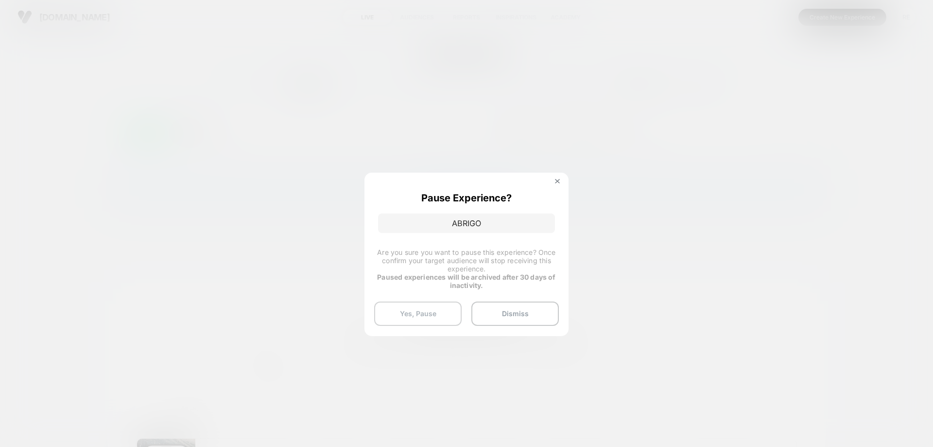
click at [442, 320] on button "Yes, Pause" at bounding box center [417, 313] width 87 height 24
